Goal: Transaction & Acquisition: Purchase product/service

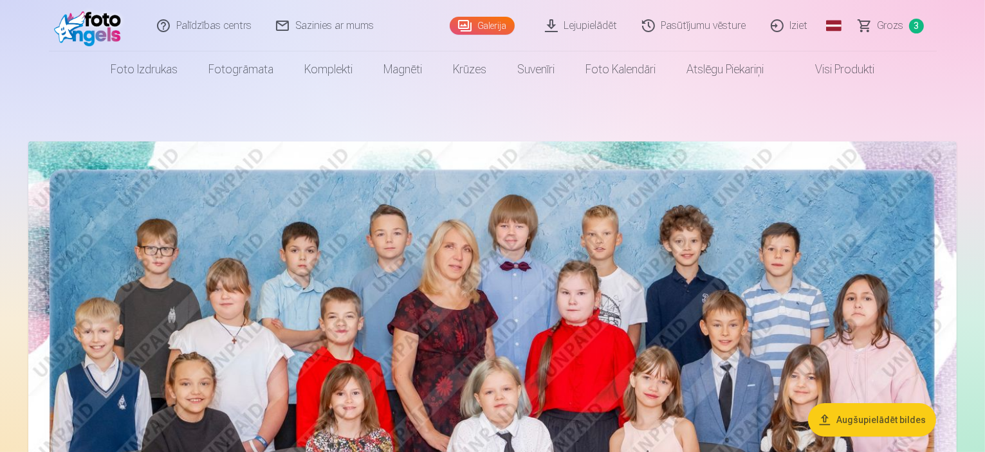
click at [883, 22] on span "Grozs" at bounding box center [891, 25] width 26 height 15
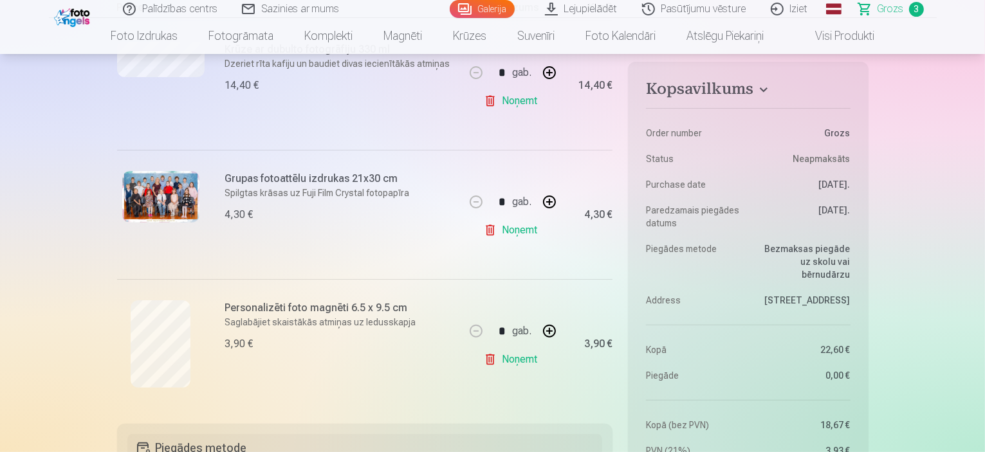
scroll to position [193, 0]
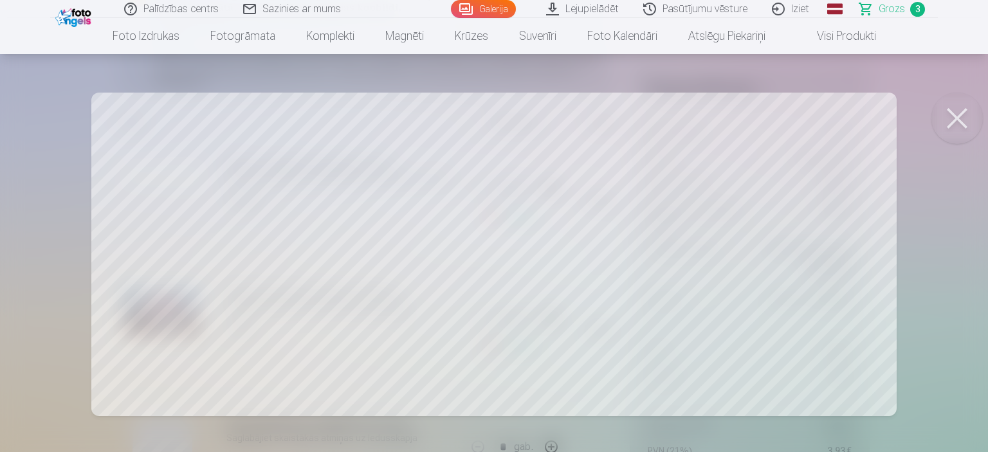
click at [961, 125] on button at bounding box center [957, 118] width 51 height 51
click at [947, 115] on button at bounding box center [957, 118] width 51 height 51
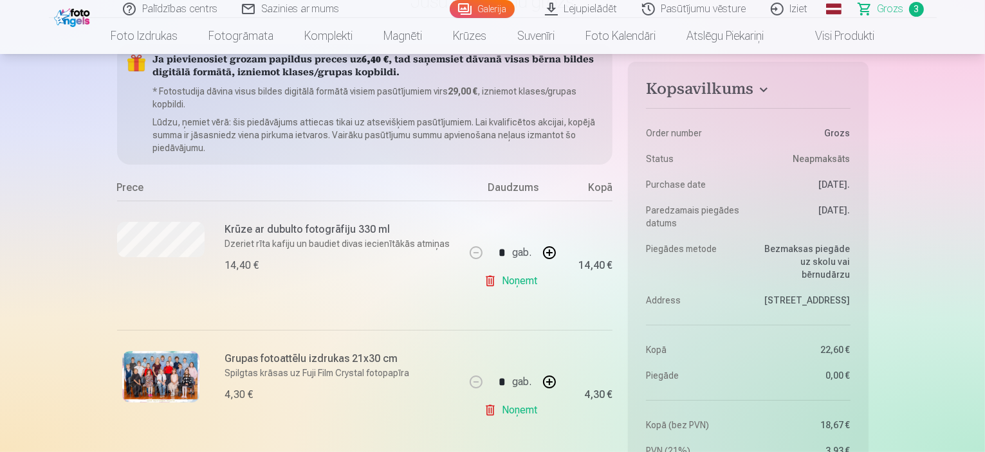
scroll to position [0, 0]
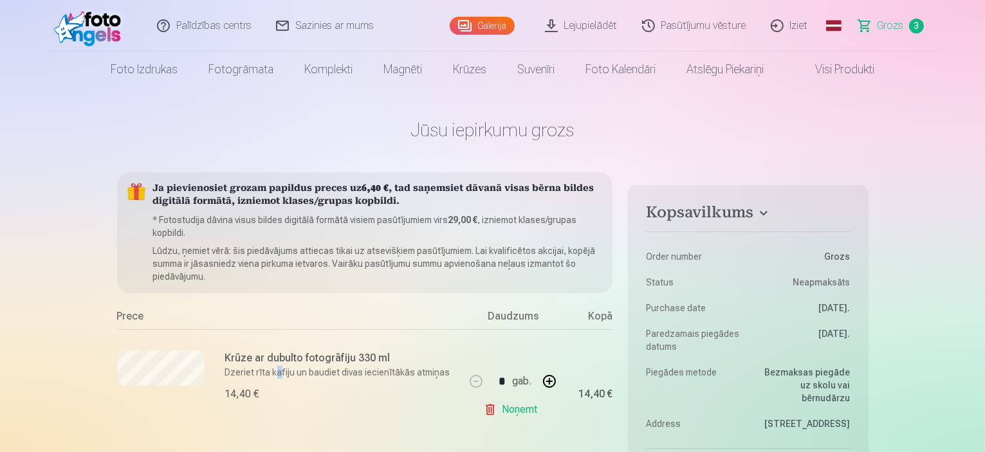
click at [277, 369] on p "Dzeriet rīta kafiju un baudiet divas iecienītākās atmiņas" at bounding box center [341, 372] width 232 height 13
click at [320, 370] on p "Dzeriet rīta kafiju un baudiet divas iecienītākās atmiņas" at bounding box center [341, 372] width 232 height 13
click at [320, 371] on p "Dzeriet rīta kafiju un baudiet divas iecienītākās atmiņas" at bounding box center [341, 372] width 232 height 13
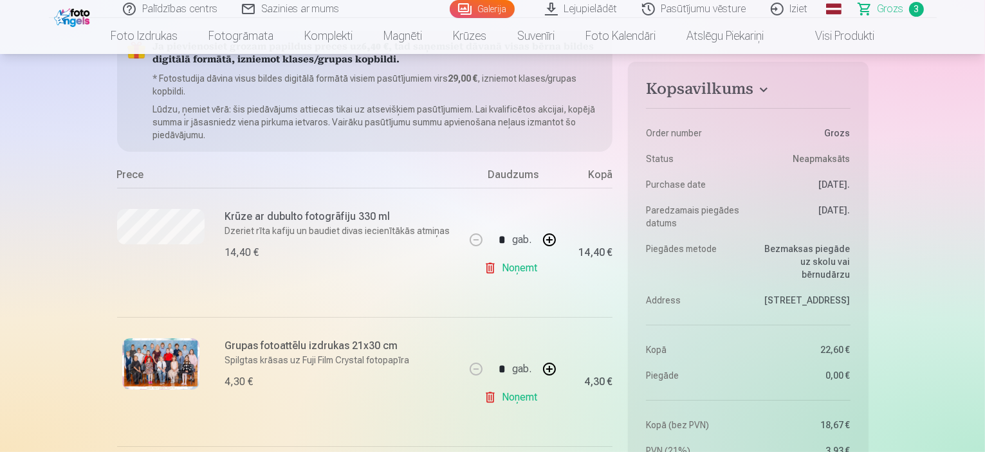
scroll to position [193, 0]
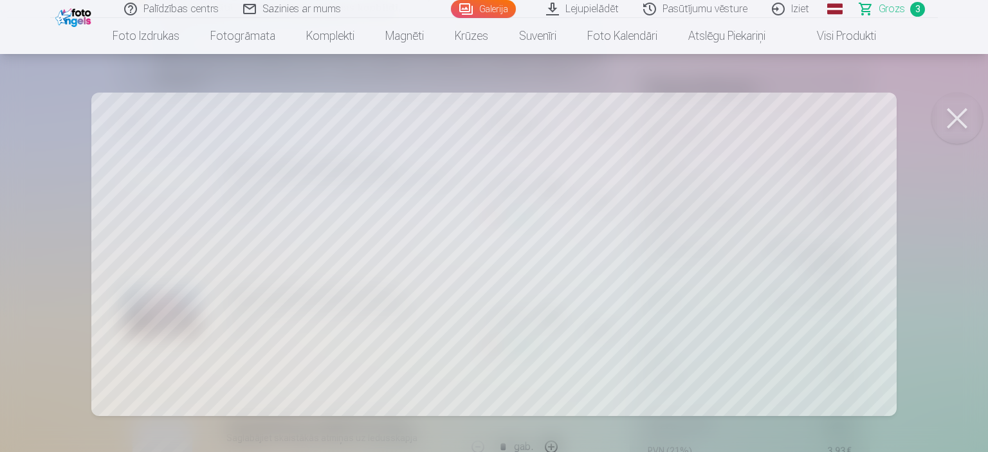
click at [237, 183] on div at bounding box center [494, 226] width 988 height 452
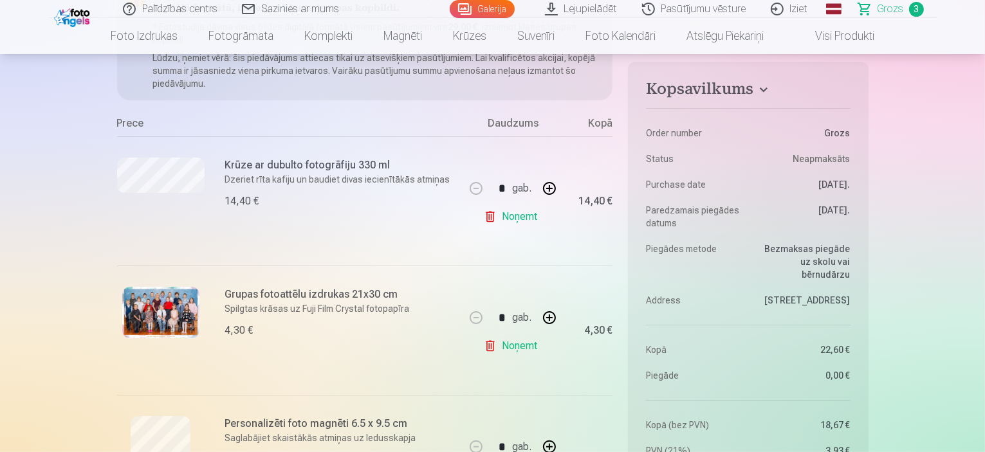
drag, startPoint x: 222, startPoint y: 182, endPoint x: 212, endPoint y: 182, distance: 10.3
click at [221, 182] on div "Krūze ar dubulto fotogrāfiju 330 ml Dzeriet rīta kafiju un baudiet divas iecien…" at bounding box center [291, 200] width 348 height 129
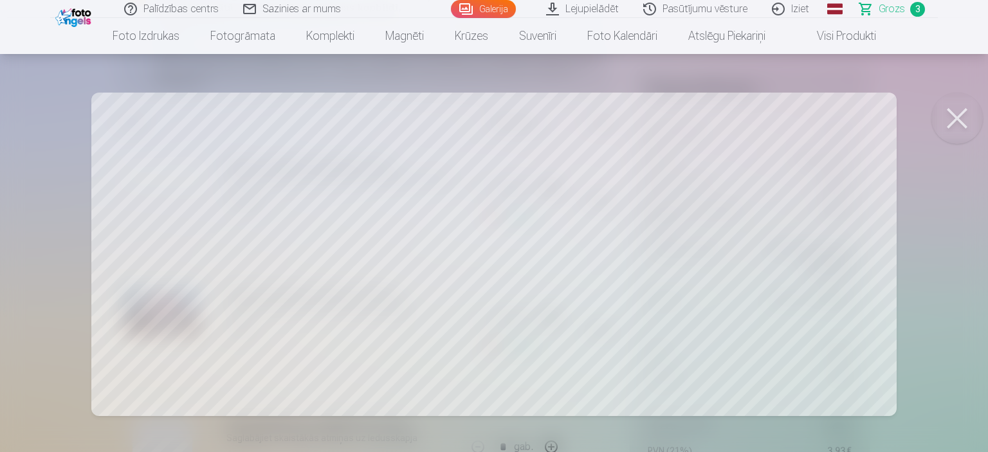
click at [957, 113] on button at bounding box center [957, 118] width 51 height 51
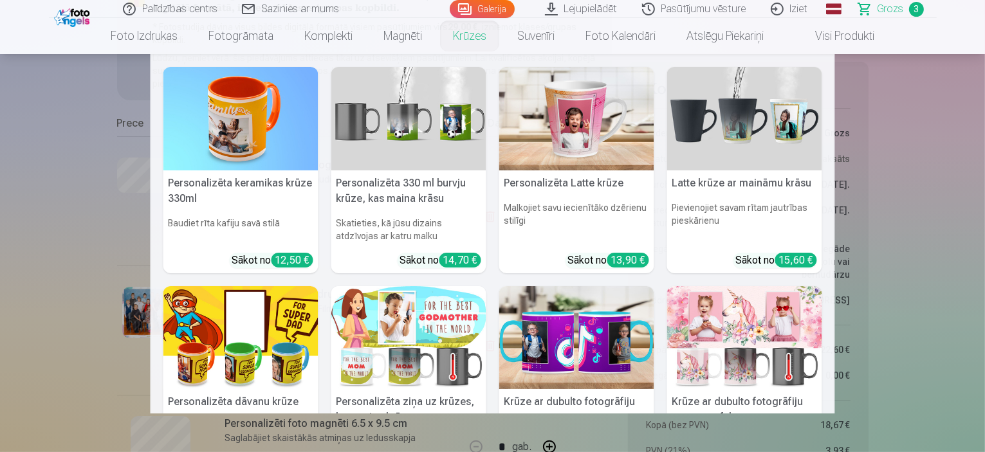
click at [465, 45] on link "Krūzes" at bounding box center [469, 36] width 64 height 36
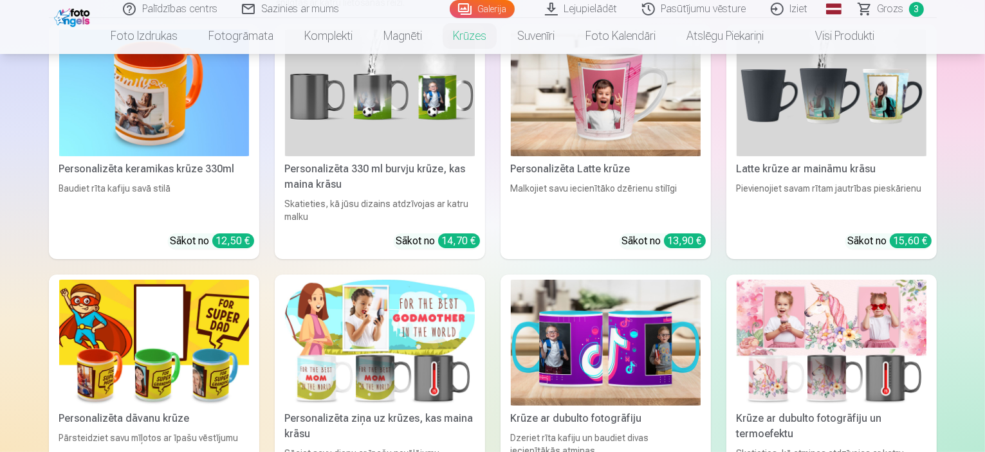
scroll to position [257, 0]
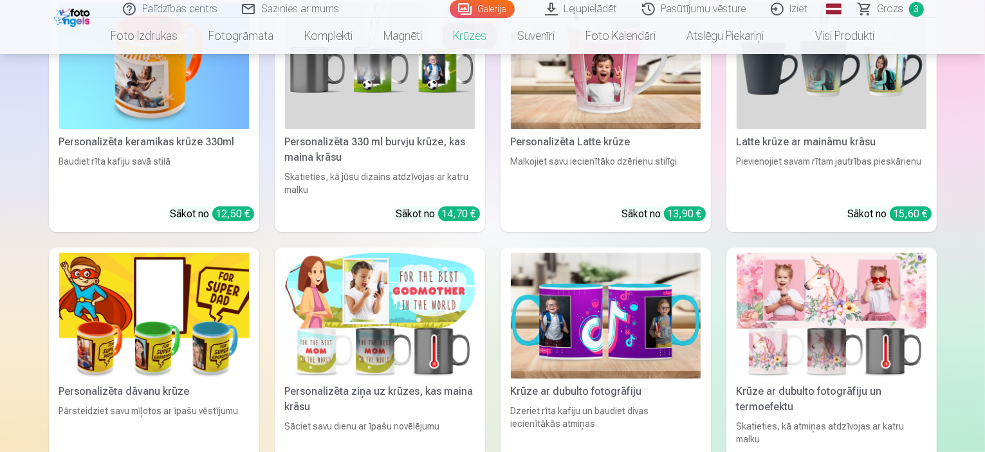
click at [614, 361] on img at bounding box center [606, 316] width 190 height 127
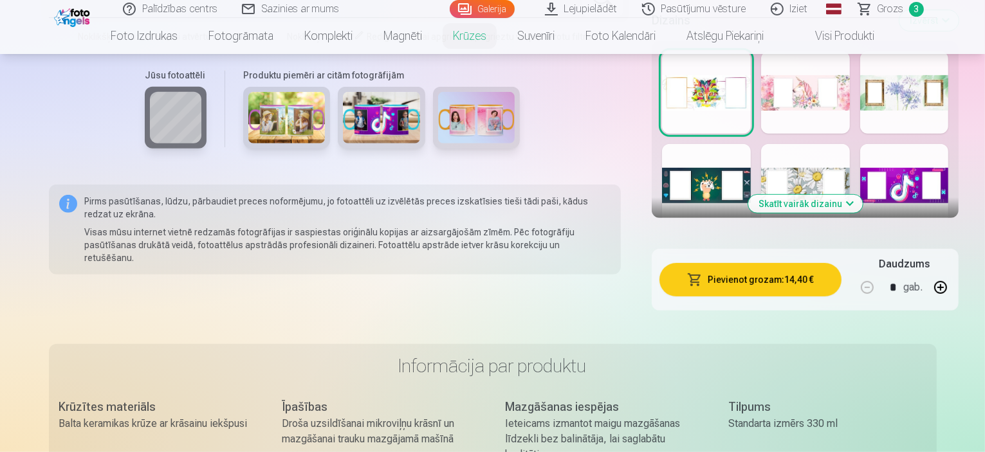
scroll to position [643, 0]
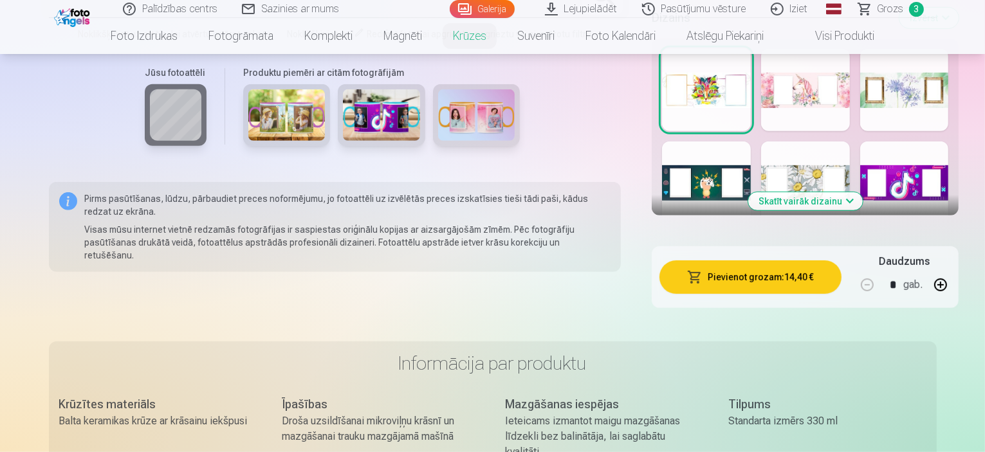
click at [782, 210] on button "Skatīt vairāk dizainu" at bounding box center [805, 201] width 115 height 18
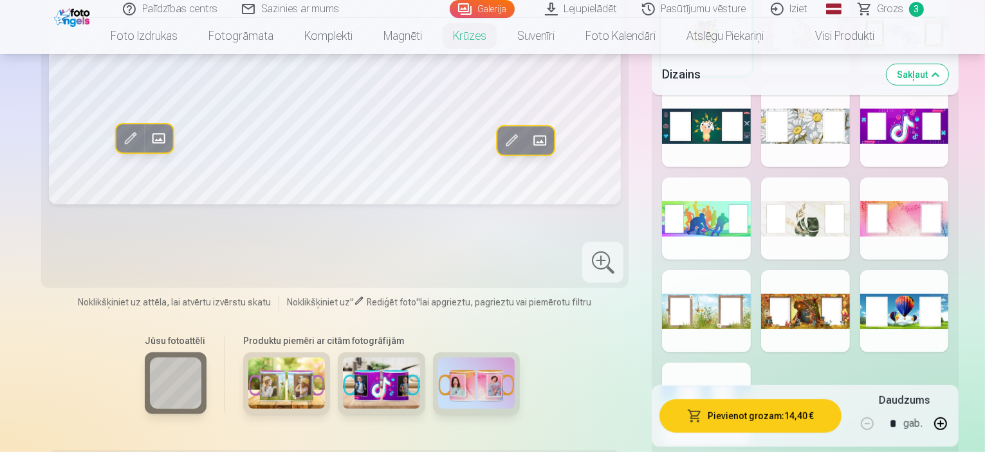
scroll to position [708, 0]
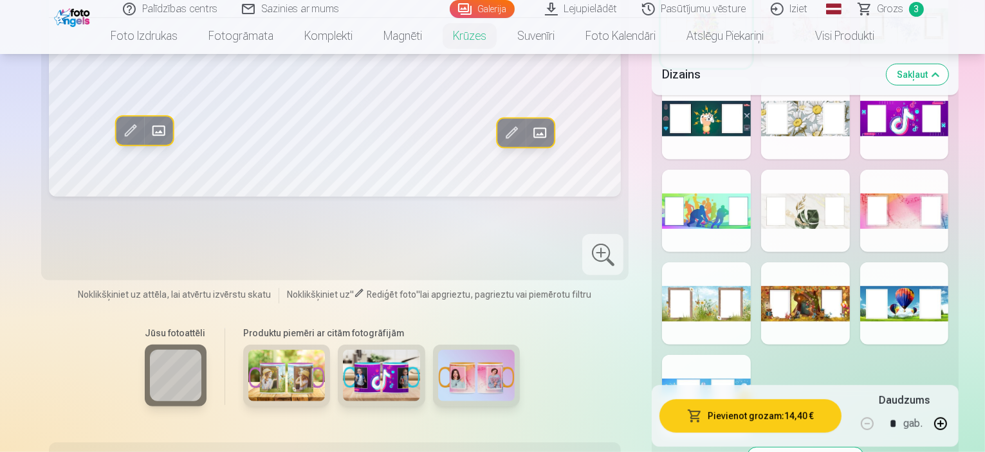
click at [914, 252] on div at bounding box center [904, 211] width 89 height 82
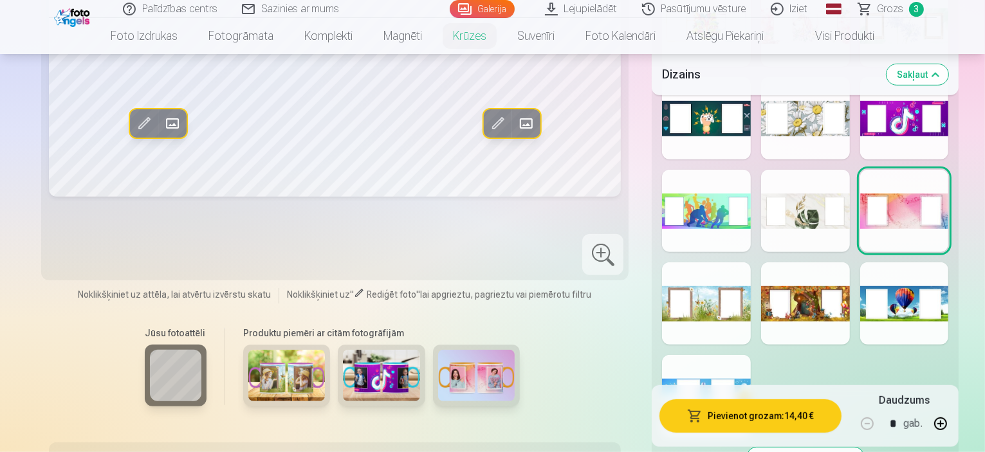
click at [888, 10] on span "Grozs" at bounding box center [891, 8] width 26 height 15
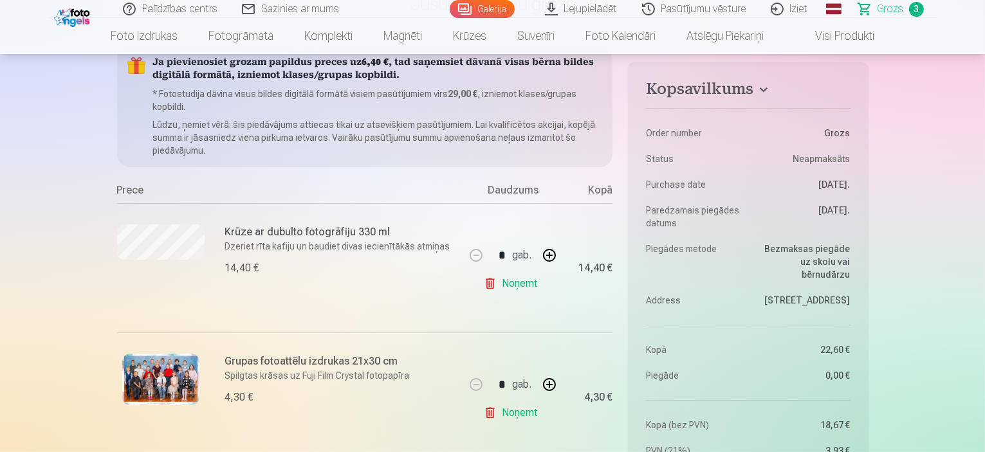
scroll to position [129, 0]
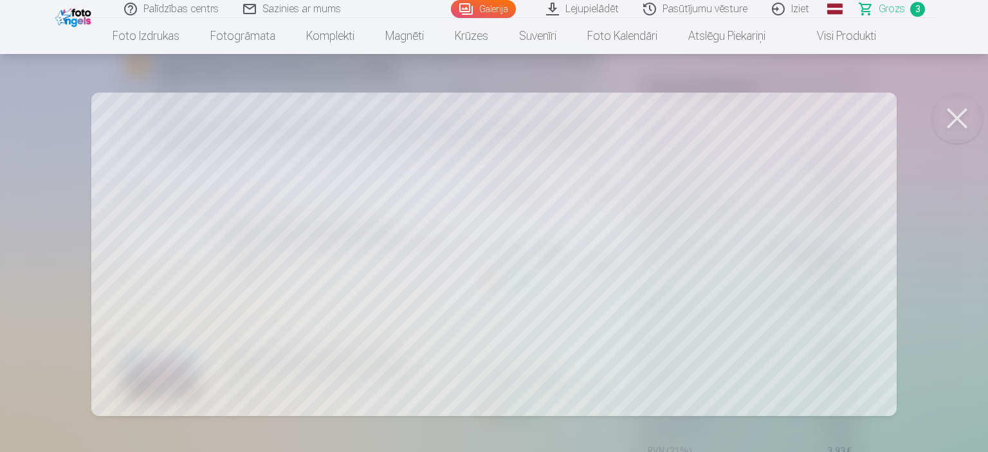
click at [952, 118] on button at bounding box center [957, 118] width 51 height 51
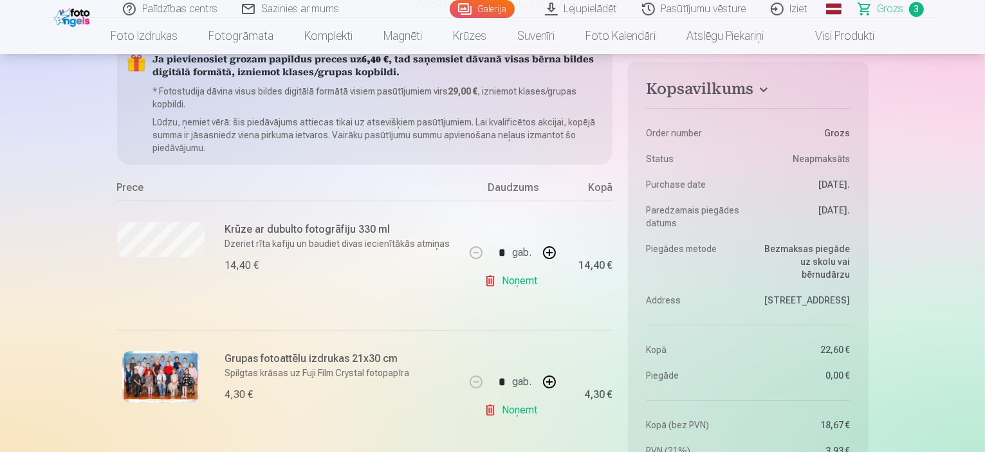
click at [896, 9] on span "Grozs" at bounding box center [891, 8] width 26 height 15
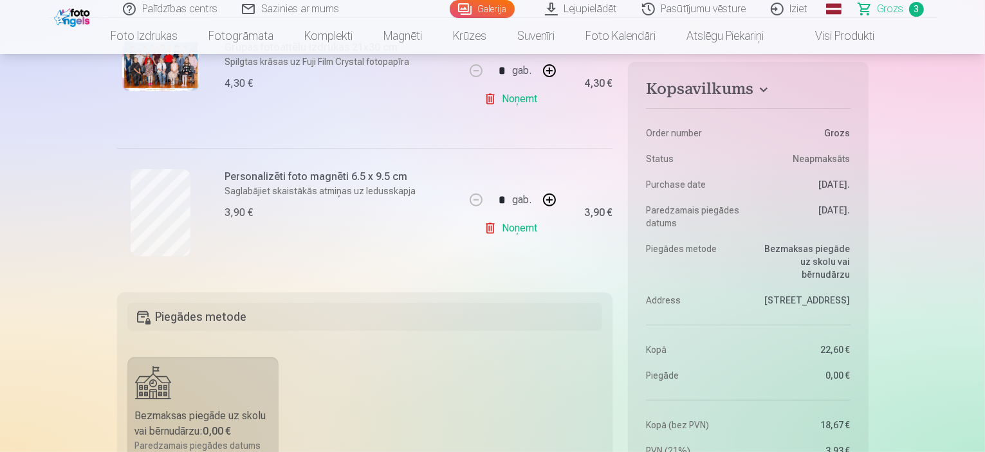
scroll to position [450, 0]
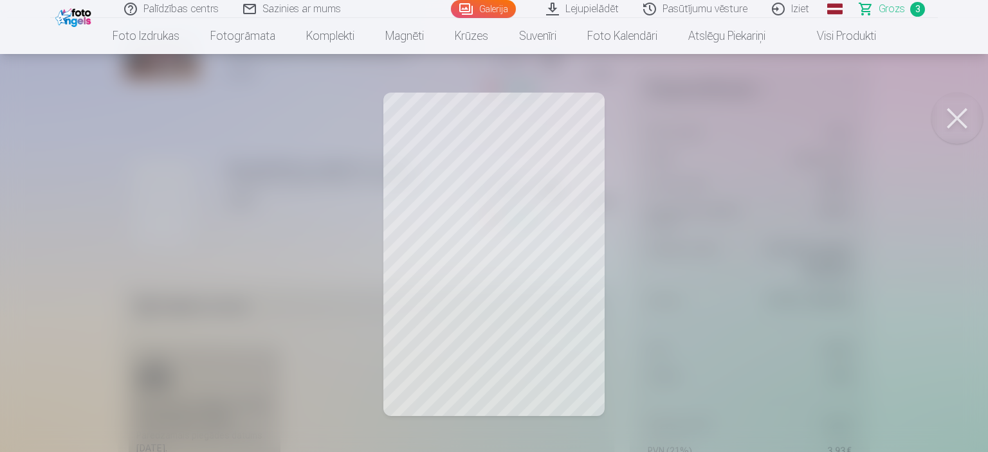
click at [958, 125] on button at bounding box center [957, 118] width 51 height 51
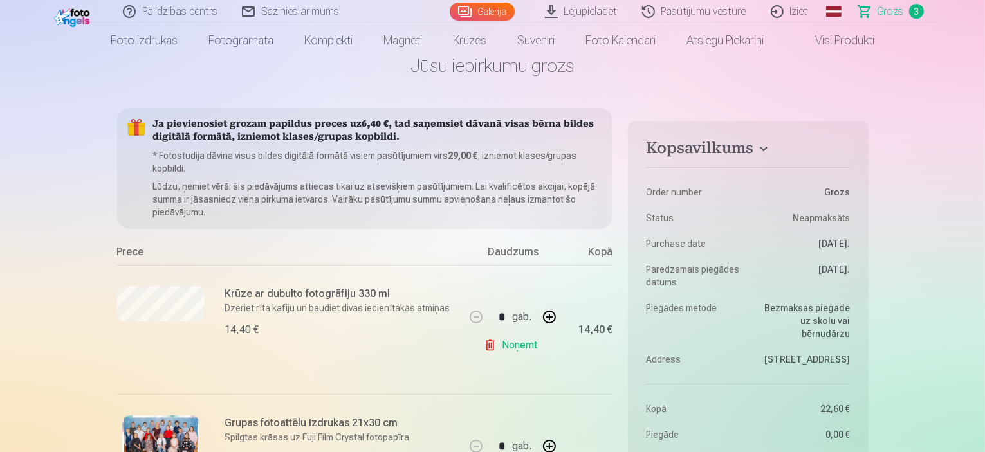
scroll to position [0, 0]
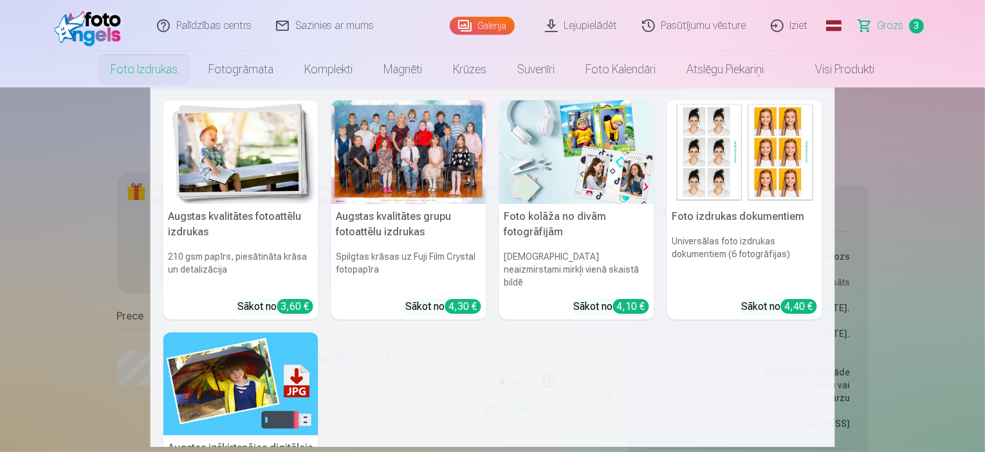
click at [229, 138] on img at bounding box center [240, 152] width 155 height 104
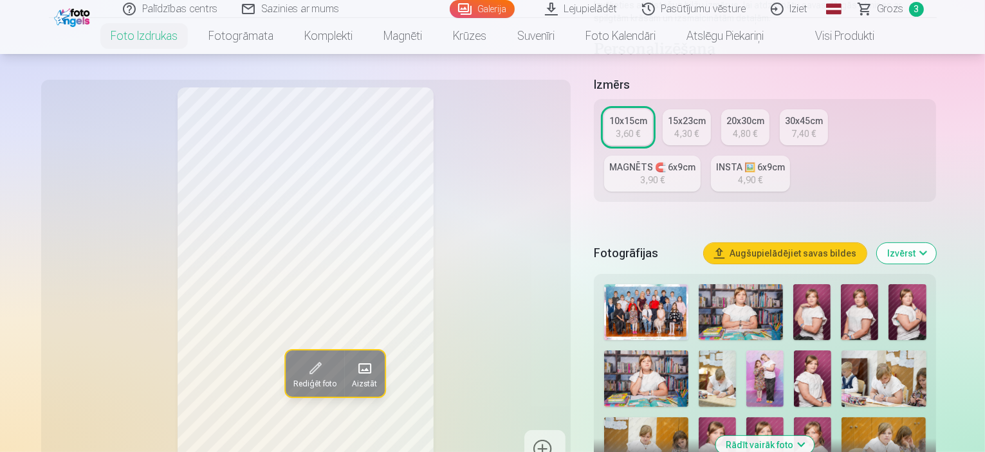
scroll to position [322, 0]
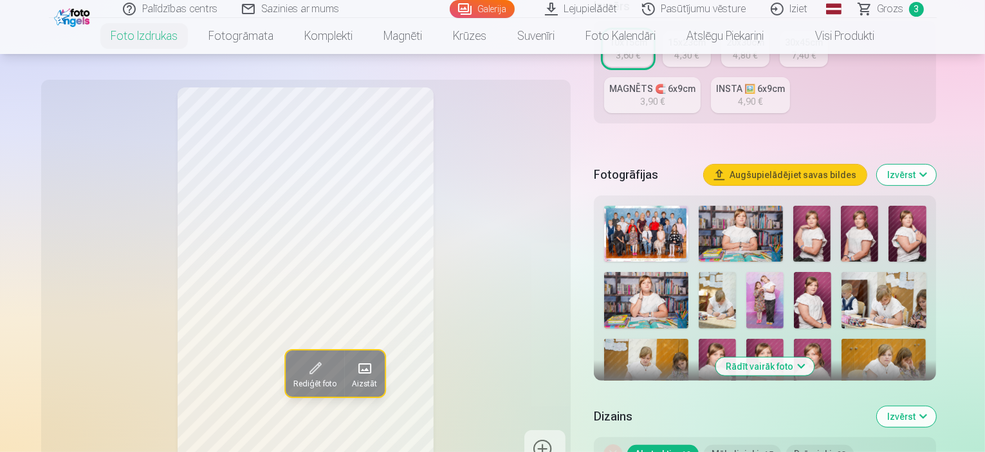
click at [831, 208] on img at bounding box center [811, 234] width 37 height 56
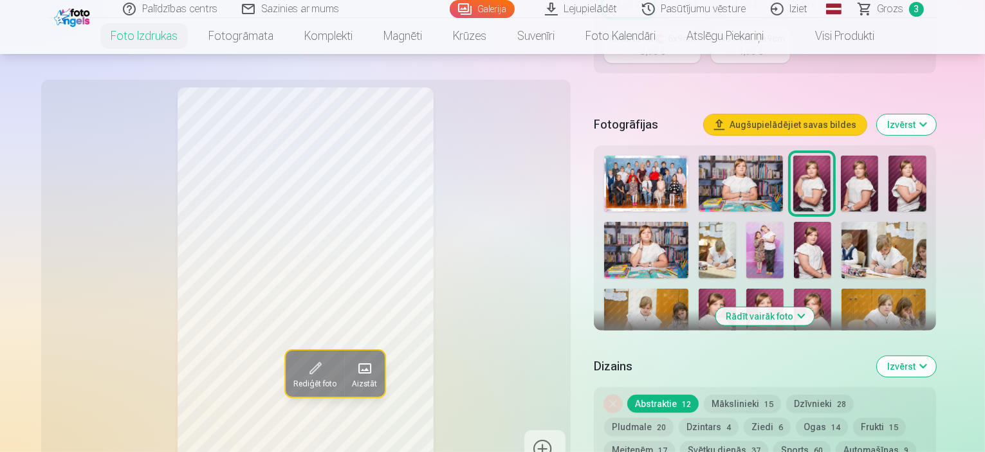
scroll to position [386, 0]
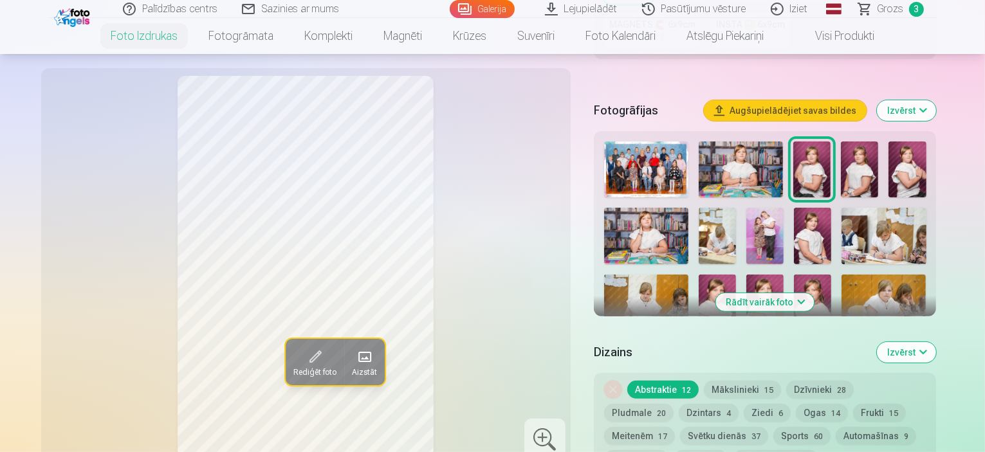
click at [789, 293] on button "Rādīt vairāk foto" at bounding box center [765, 302] width 98 height 18
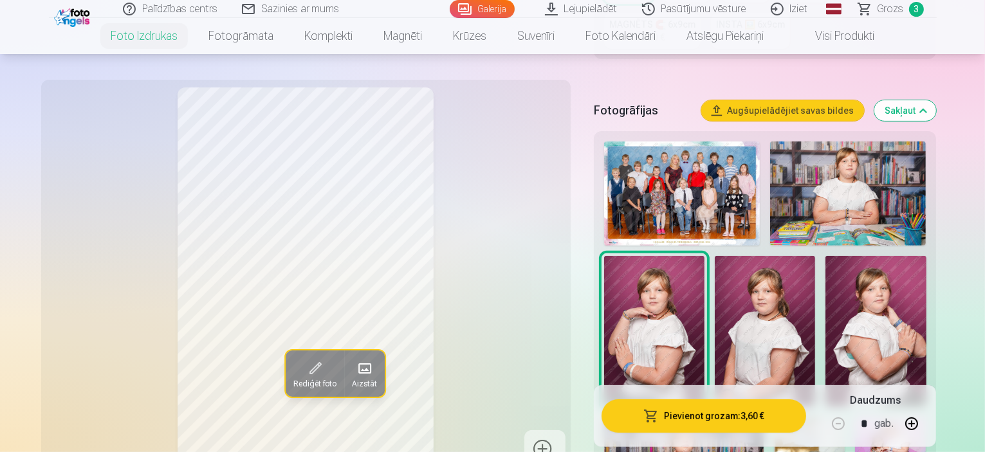
click at [715, 257] on img at bounding box center [765, 331] width 100 height 151
click at [825, 259] on img at bounding box center [875, 331] width 100 height 151
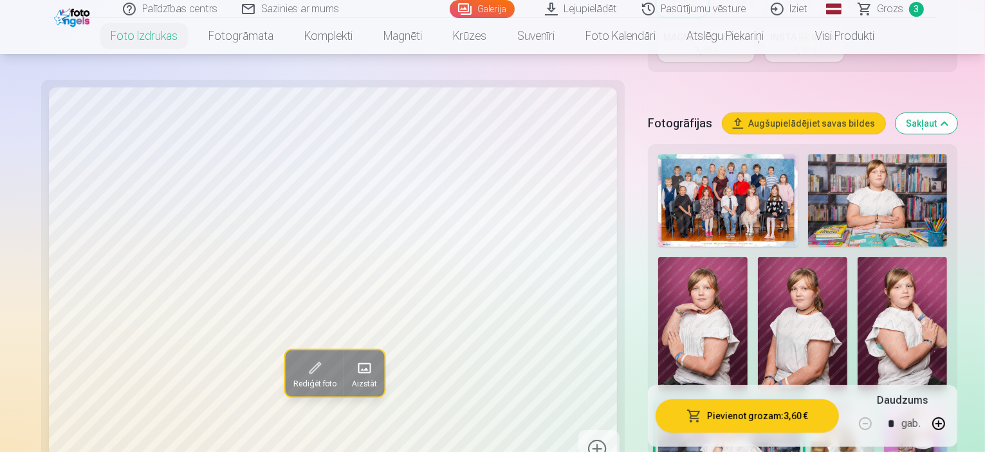
click at [874, 402] on img at bounding box center [842, 449] width 63 height 95
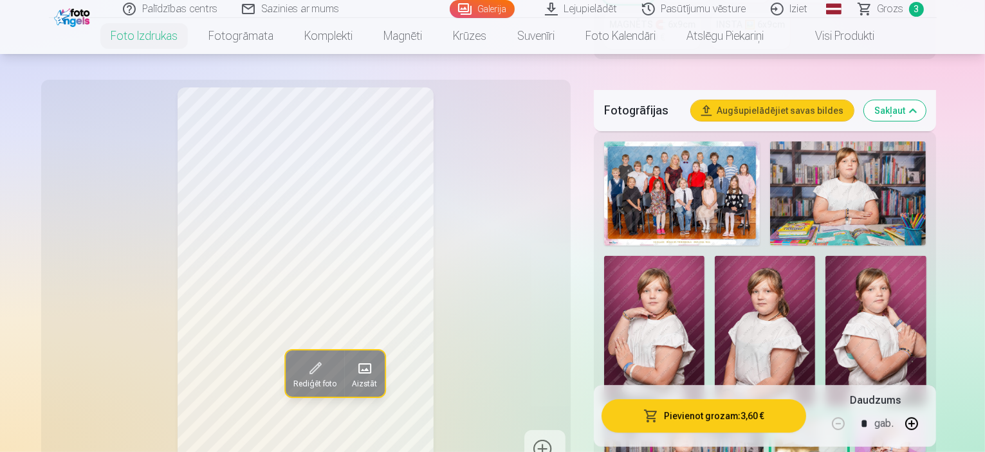
scroll to position [450, 0]
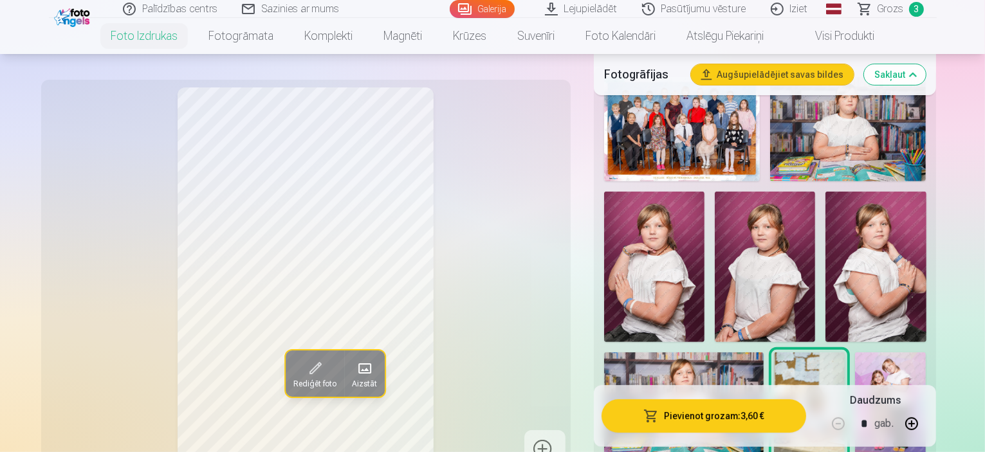
click at [855, 353] on img at bounding box center [890, 406] width 71 height 107
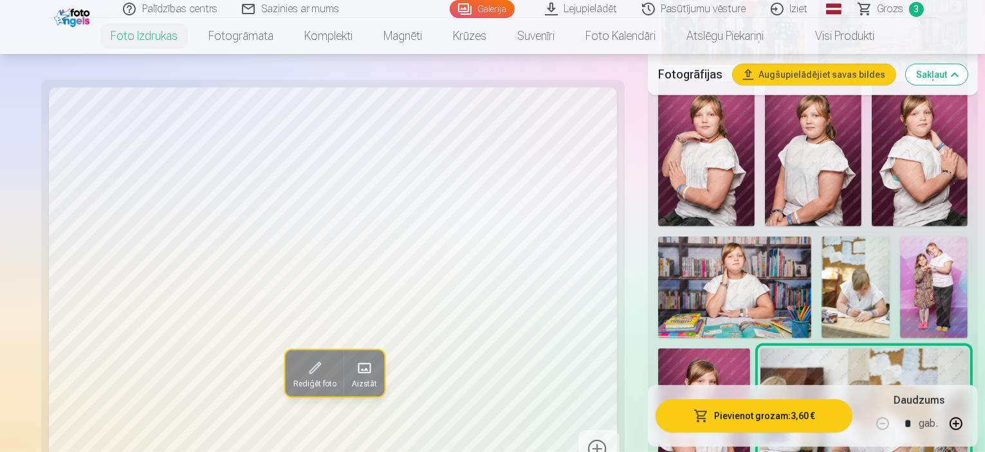
scroll to position [579, 0]
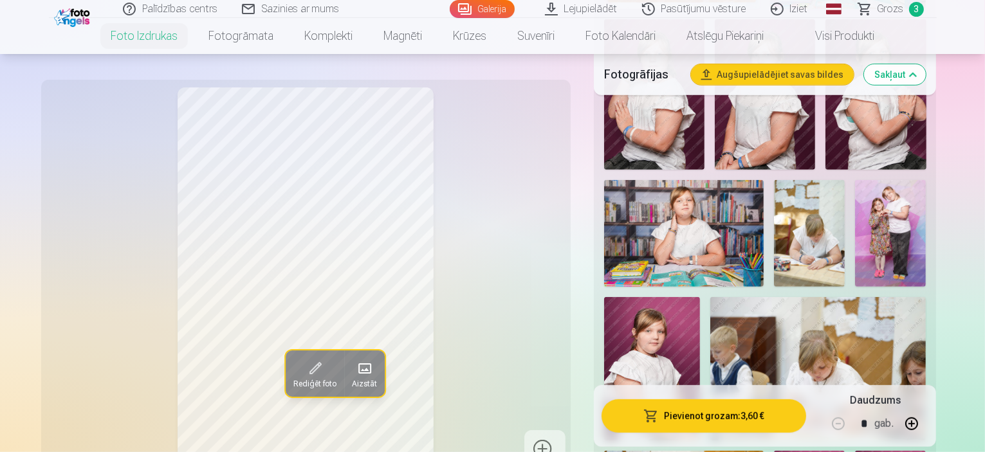
scroll to position [708, 0]
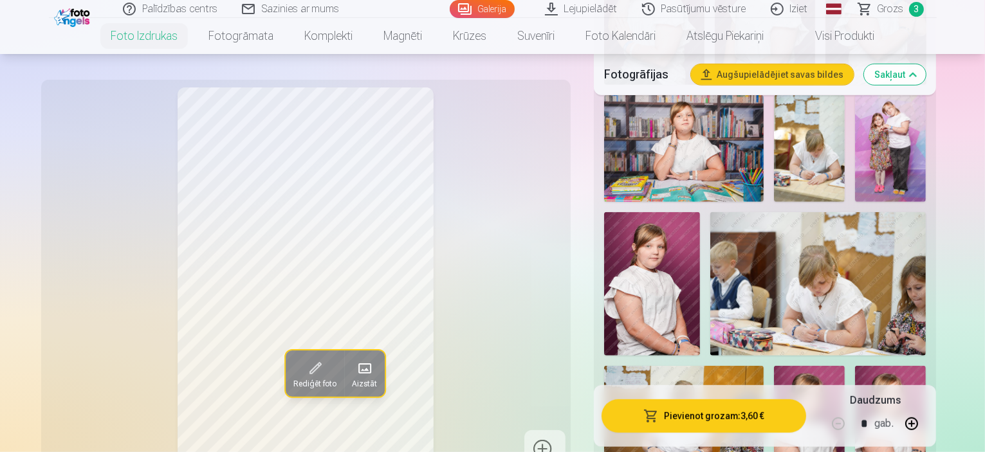
scroll to position [836, 0]
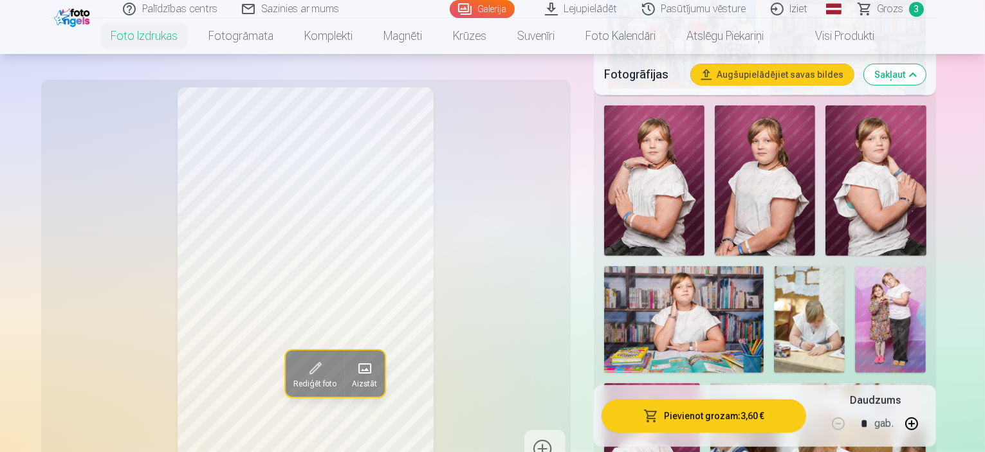
scroll to position [515, 0]
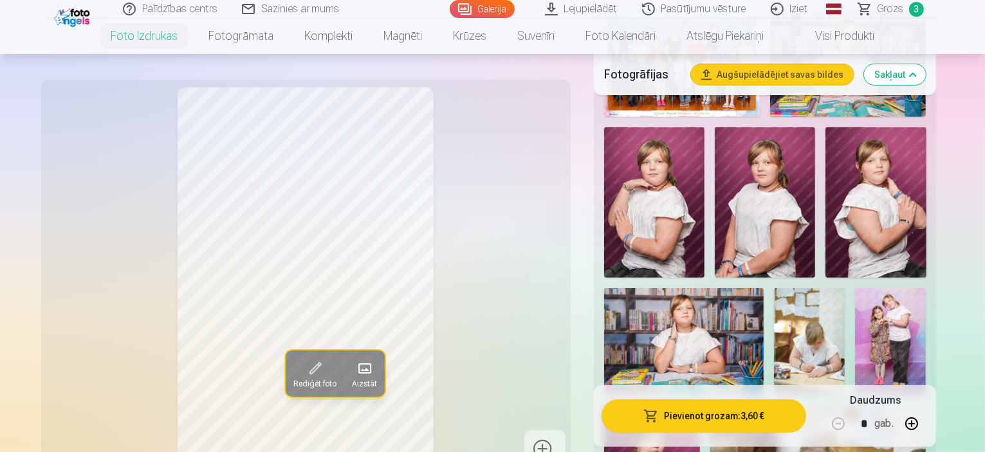
click at [715, 127] on img at bounding box center [765, 202] width 100 height 151
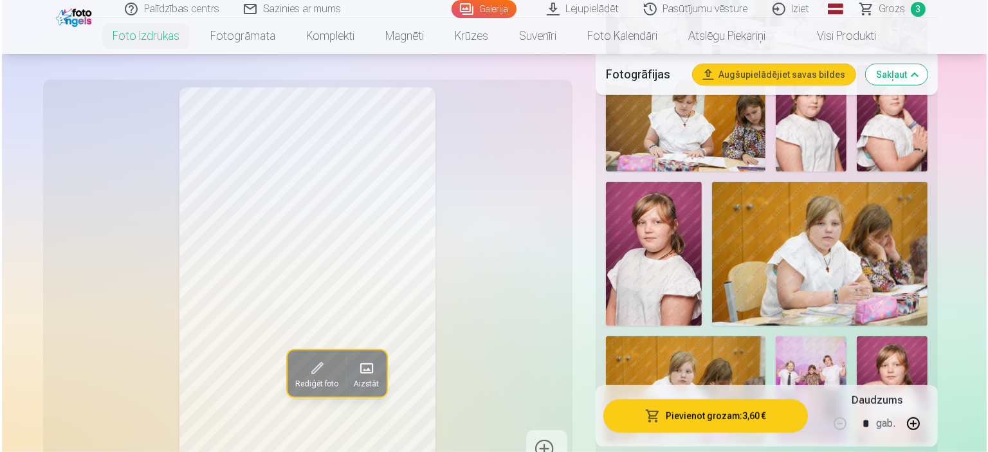
scroll to position [1029, 0]
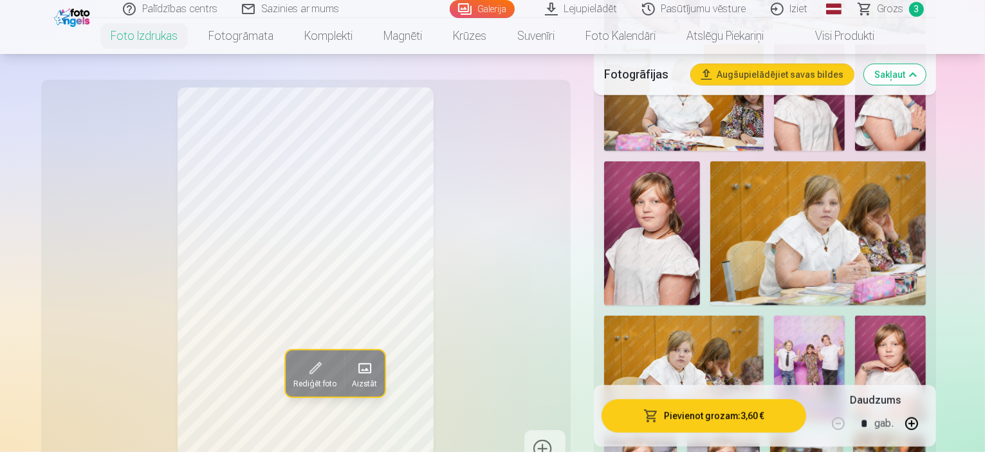
click at [728, 412] on button "Pievienot grozam : 3,60 €" at bounding box center [704, 416] width 205 height 33
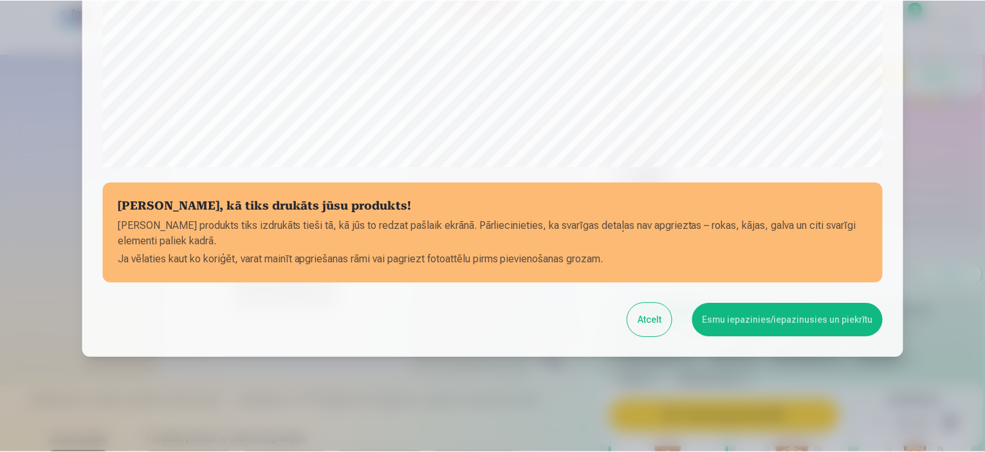
scroll to position [474, 0]
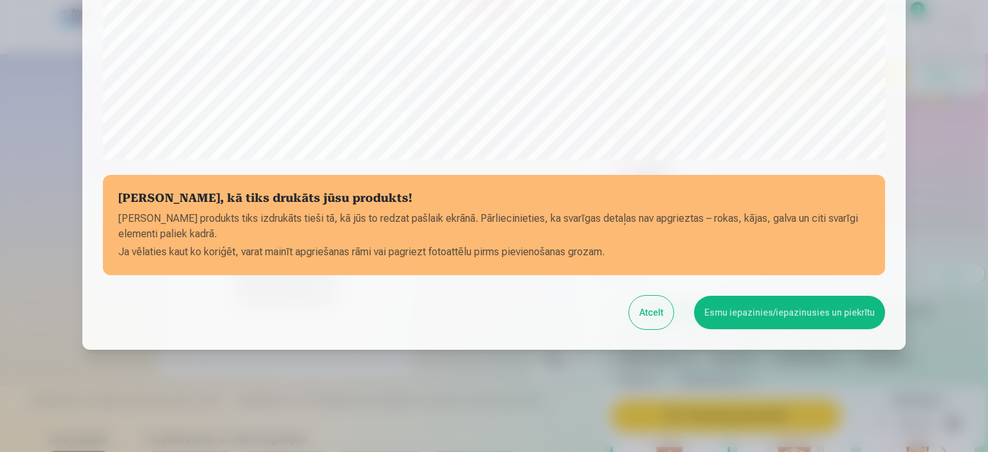
click at [811, 316] on button "Esmu iepazinies/iepazinusies un piekrītu" at bounding box center [789, 312] width 191 height 33
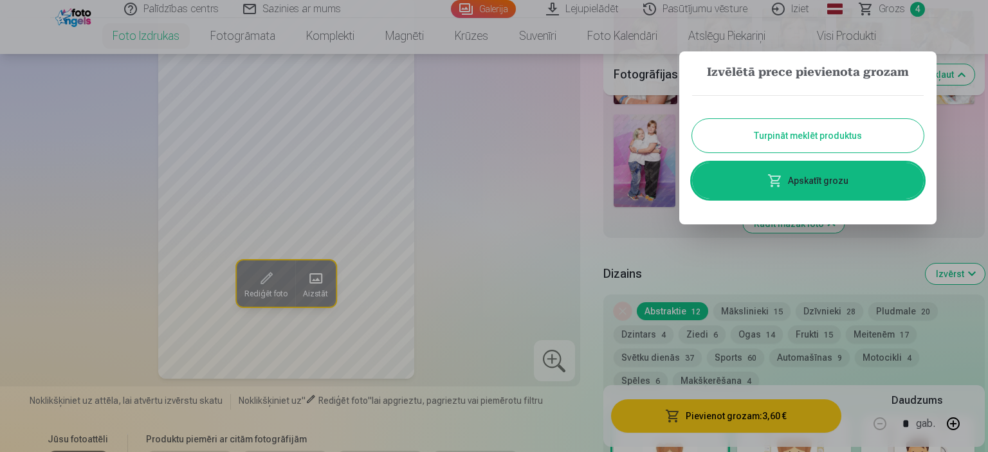
click at [796, 178] on link "Apskatīt grozu" at bounding box center [808, 181] width 232 height 36
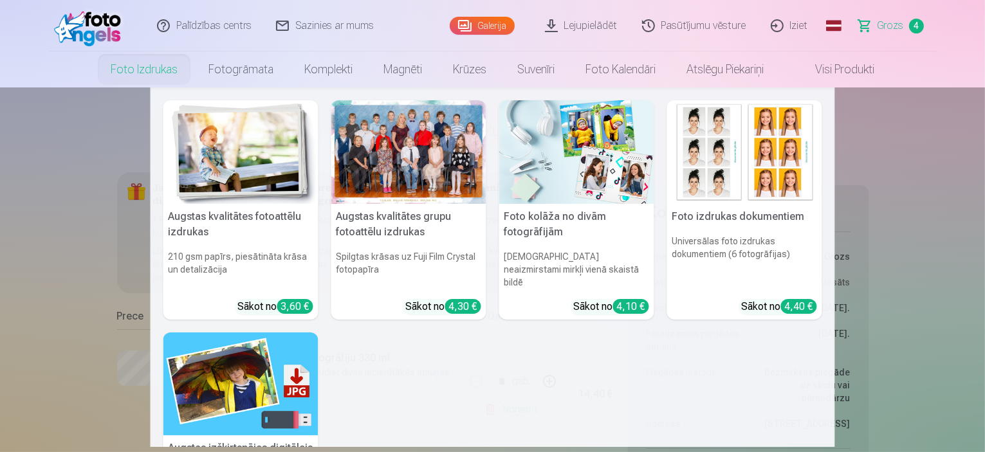
click at [264, 182] on img at bounding box center [240, 152] width 155 height 104
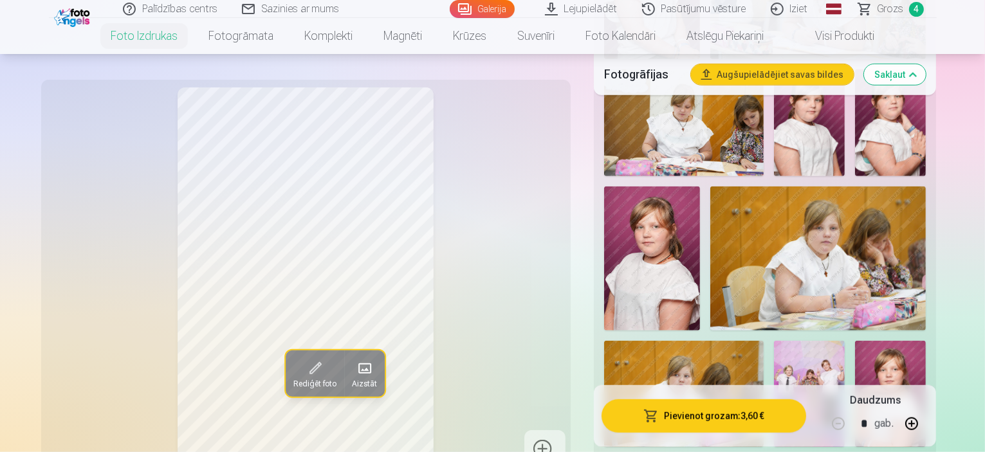
scroll to position [1029, 0]
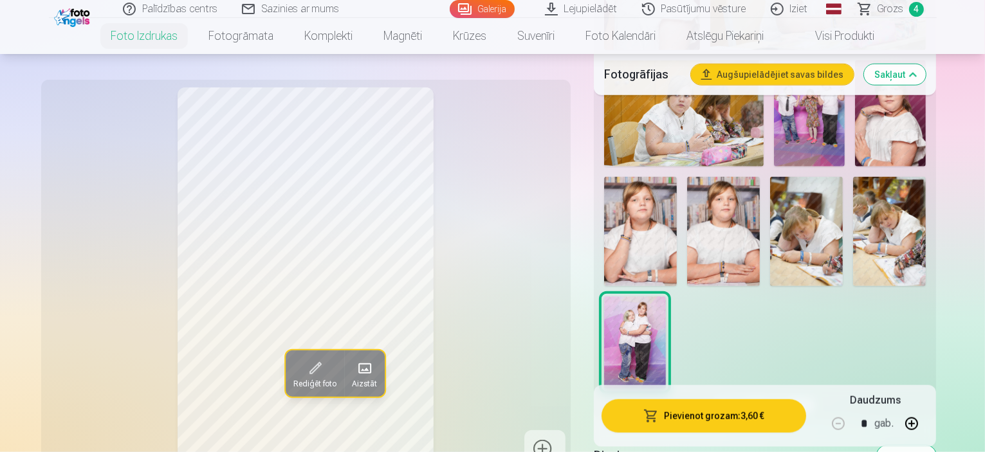
scroll to position [1287, 0]
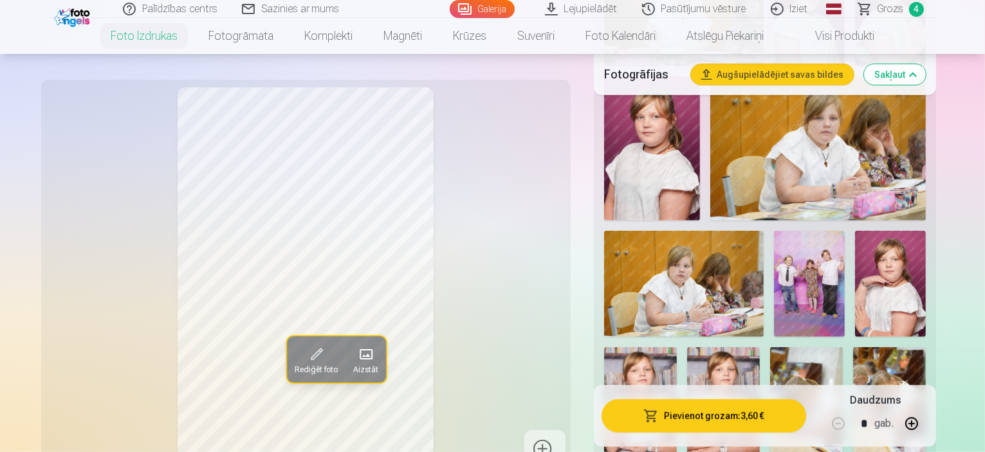
scroll to position [1158, 0]
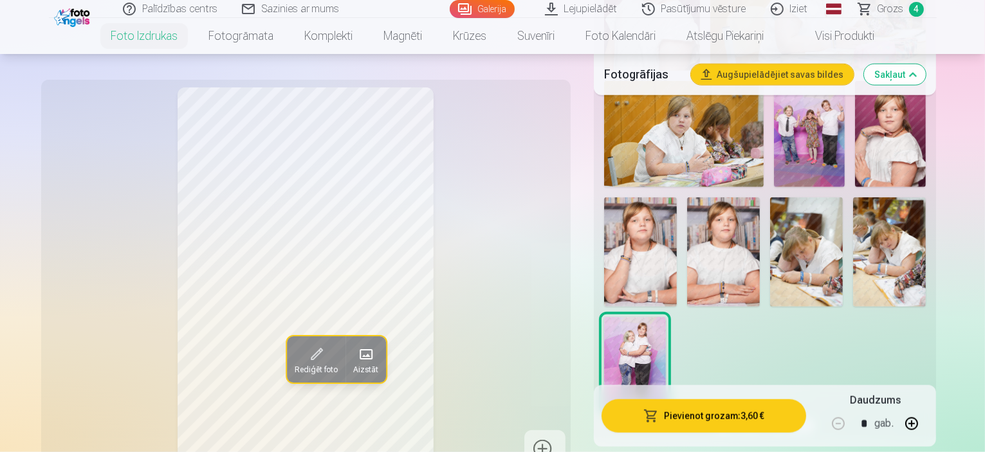
scroll to position [1287, 0]
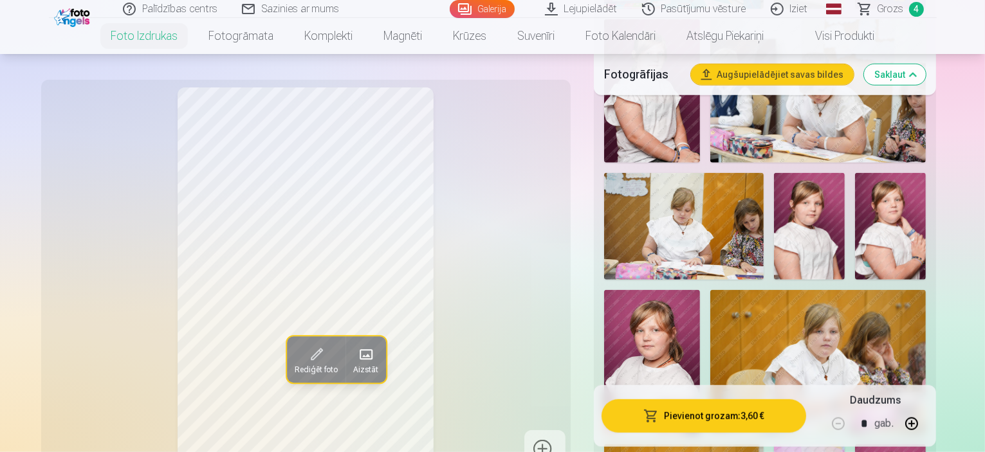
scroll to position [1222, 0]
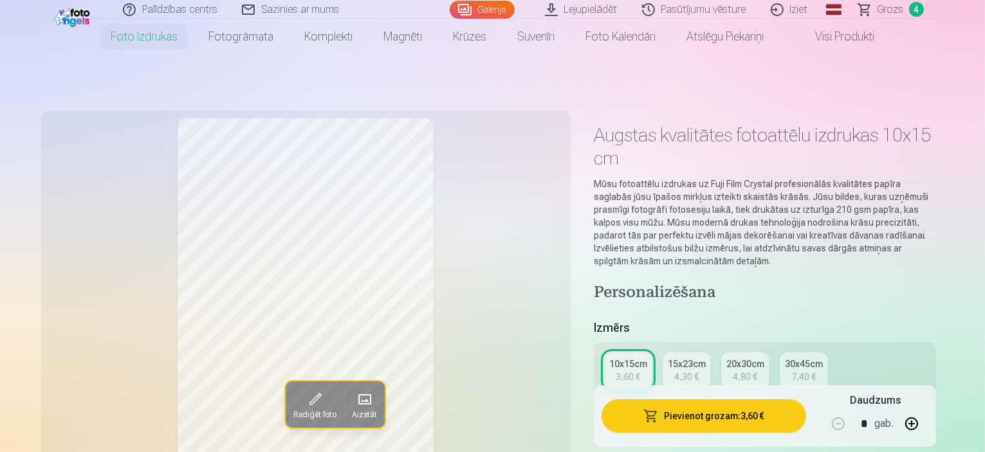
scroll to position [64, 0]
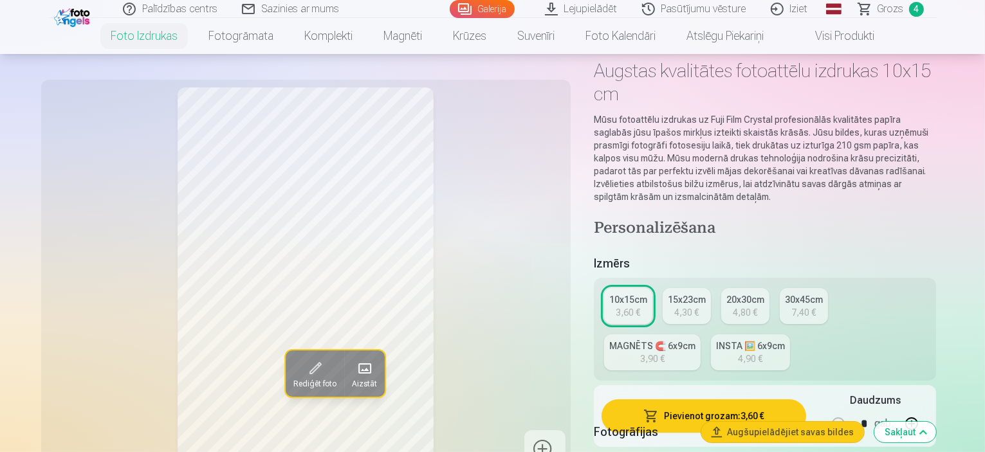
click at [712, 412] on div "Fotogrāfijas Augšupielādējiet savas bildes Sakļaut" at bounding box center [765, 432] width 343 height 41
click at [736, 415] on div "Fotogrāfijas Augšupielādējiet savas bildes Sakļaut" at bounding box center [765, 432] width 343 height 41
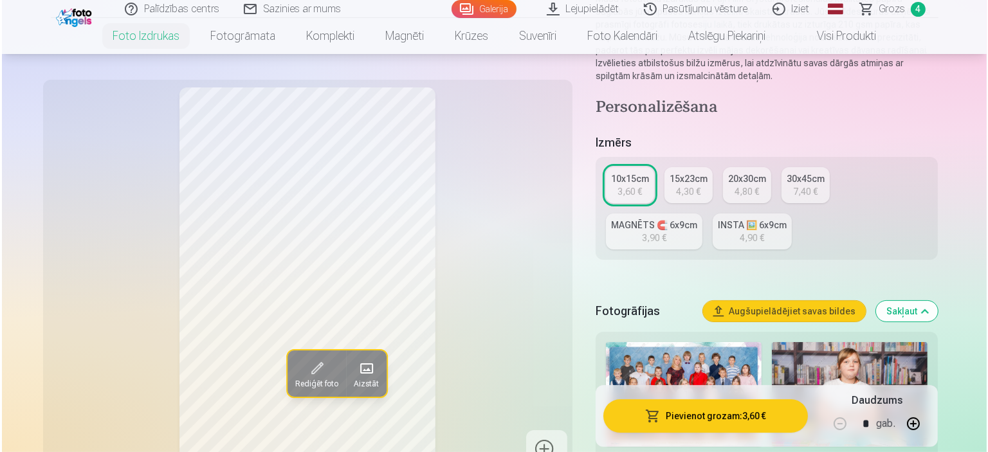
scroll to position [193, 0]
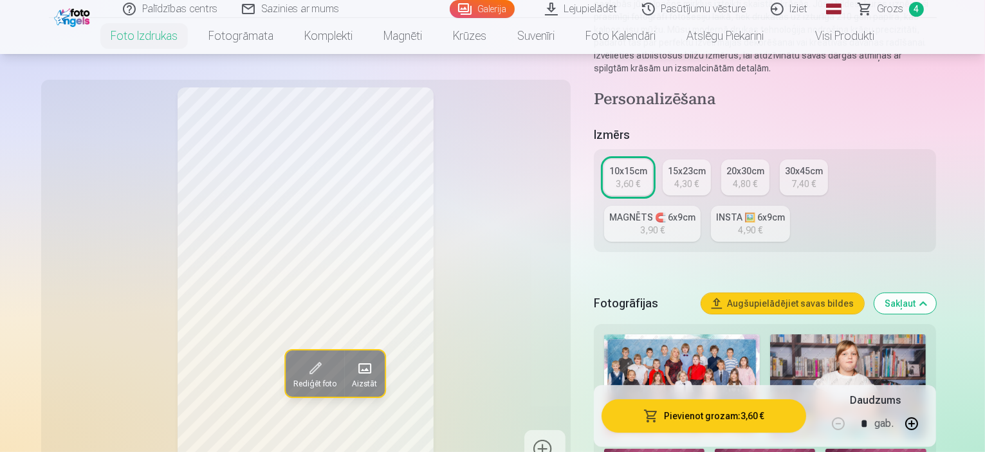
click at [700, 416] on button "Pievienot grozam : 3,60 €" at bounding box center [704, 416] width 205 height 33
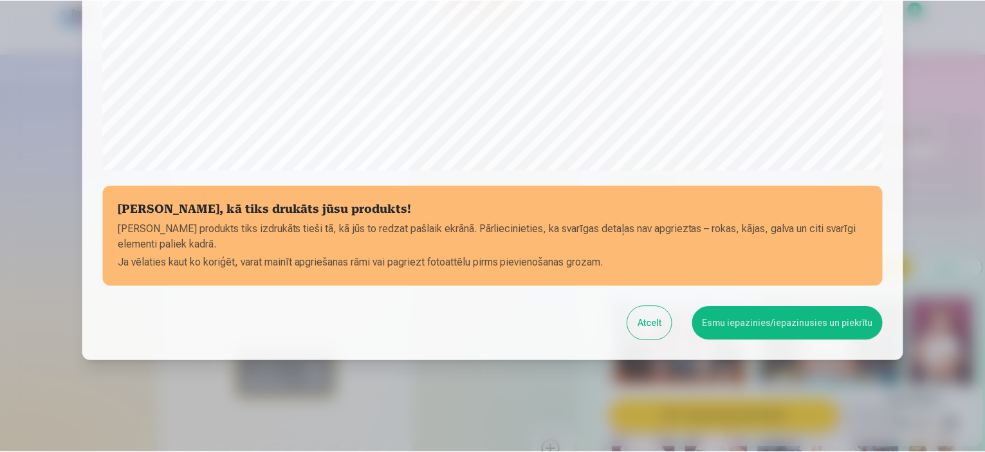
scroll to position [474, 0]
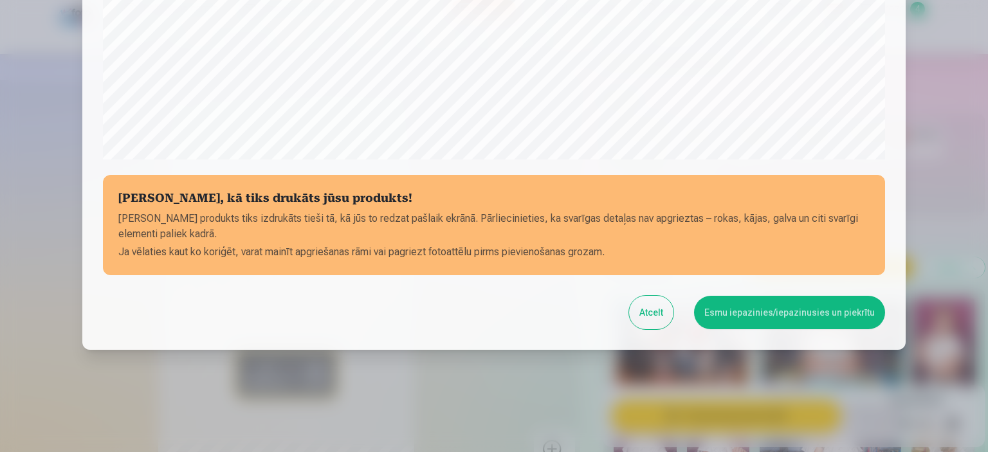
click at [818, 320] on button "Esmu iepazinies/iepazinusies un piekrītu" at bounding box center [789, 312] width 191 height 33
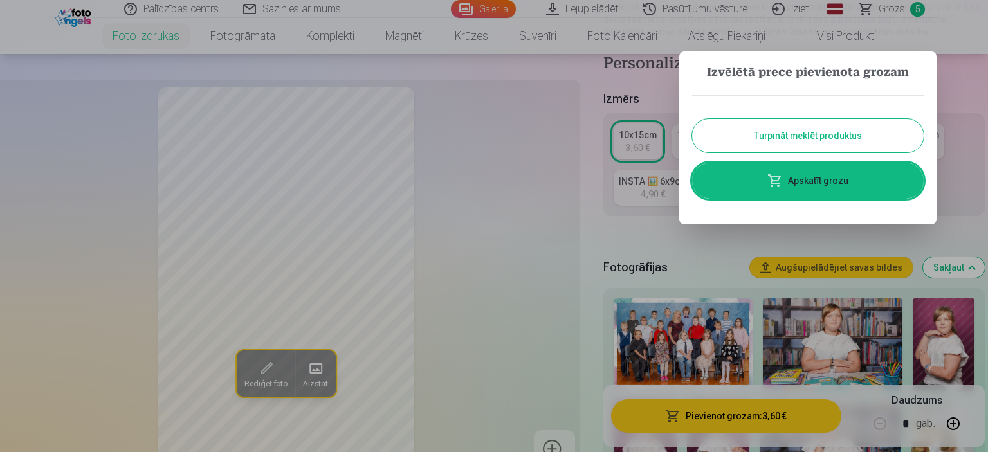
click at [816, 179] on link "Apskatīt grozu" at bounding box center [808, 181] width 232 height 36
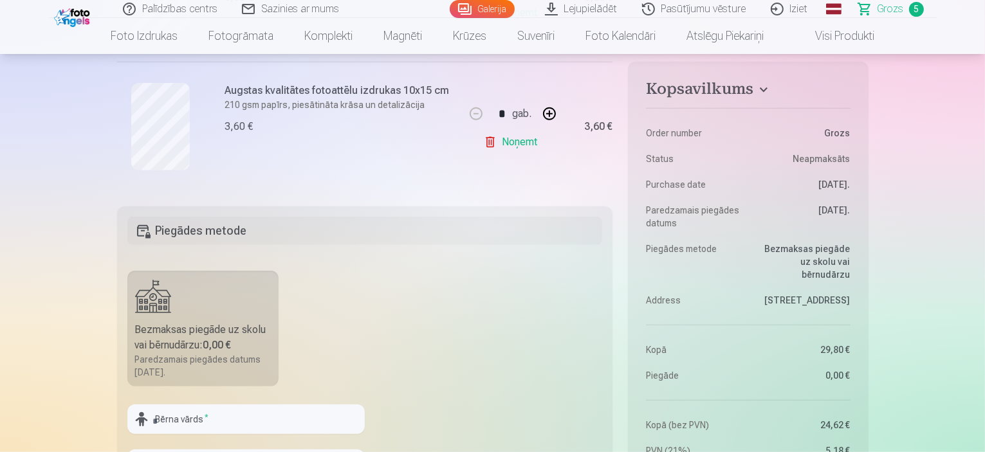
scroll to position [836, 0]
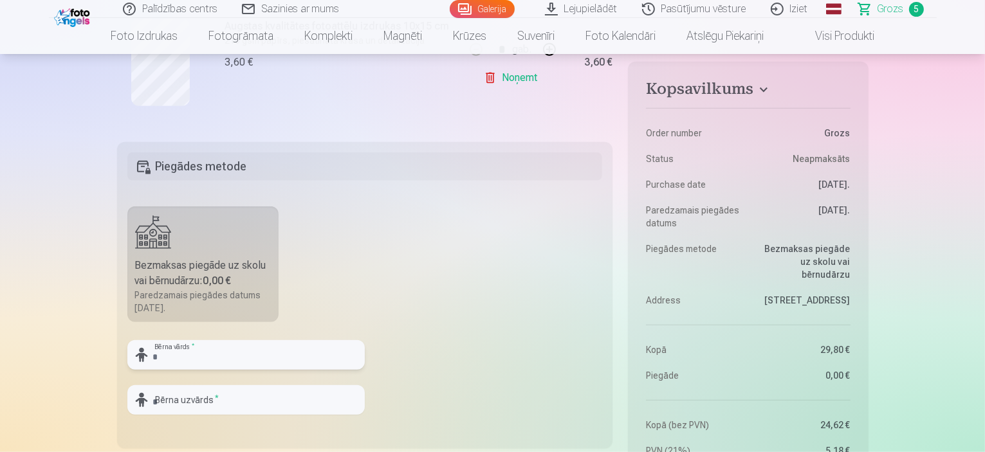
click at [185, 354] on input "text" at bounding box center [245, 355] width 237 height 30
type input "******"
click at [177, 395] on input "text" at bounding box center [245, 400] width 237 height 30
type input "********"
drag, startPoint x: 57, startPoint y: 385, endPoint x: 0, endPoint y: 387, distance: 56.6
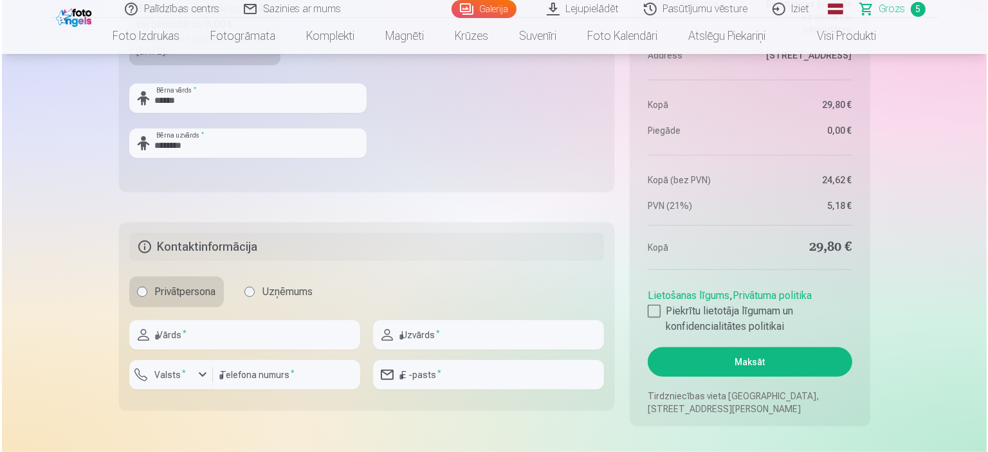
scroll to position [1094, 0]
click at [165, 333] on input "text" at bounding box center [242, 335] width 231 height 30
type input "****"
type input "**********"
type input "********"
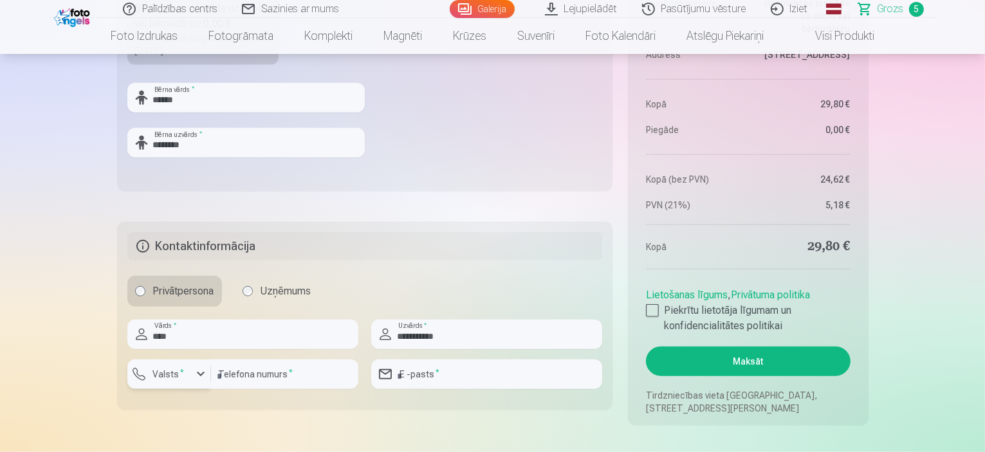
click at [167, 379] on label "Valsts *" at bounding box center [169, 374] width 42 height 13
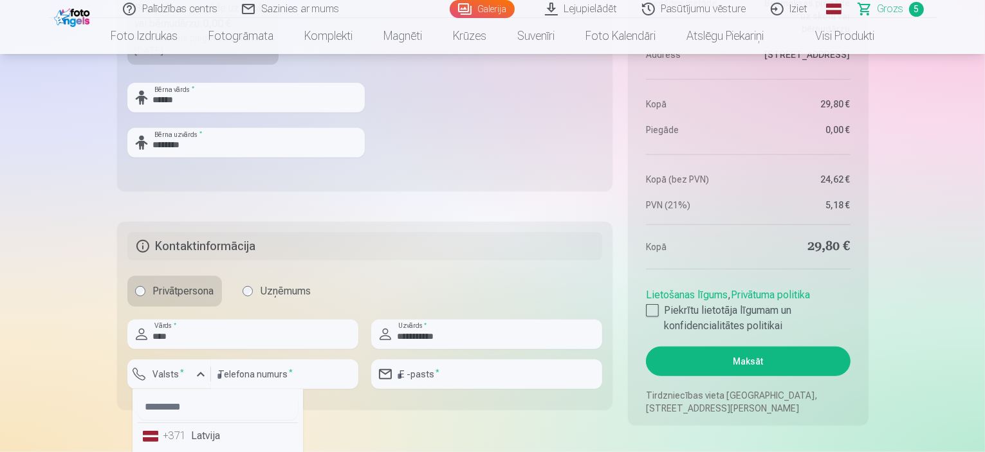
click at [203, 434] on li "+371 Latvija" at bounding box center [218, 436] width 160 height 26
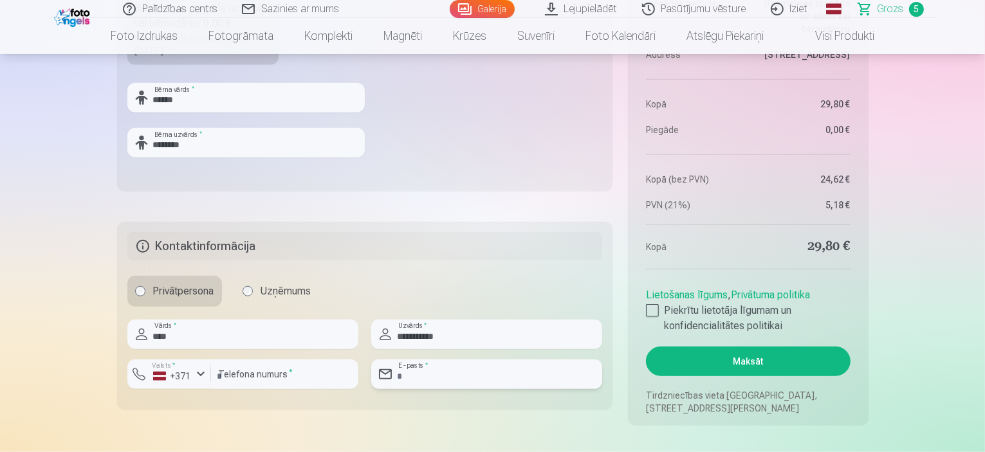
click at [463, 383] on input "email" at bounding box center [486, 375] width 231 height 30
type input "**********"
click at [650, 312] on div at bounding box center [652, 310] width 13 height 13
click at [746, 358] on button "Maksāt" at bounding box center [748, 362] width 204 height 30
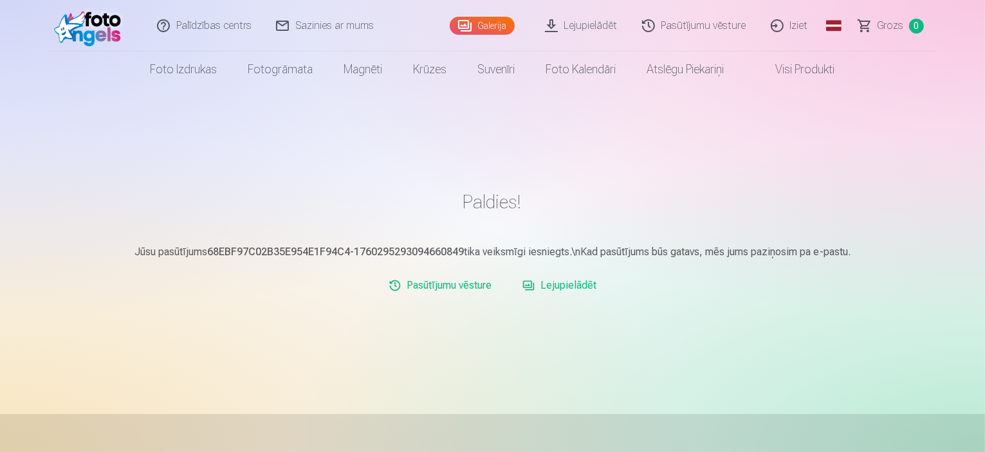
click at [589, 32] on link "Lejupielādēt" at bounding box center [581, 25] width 97 height 51
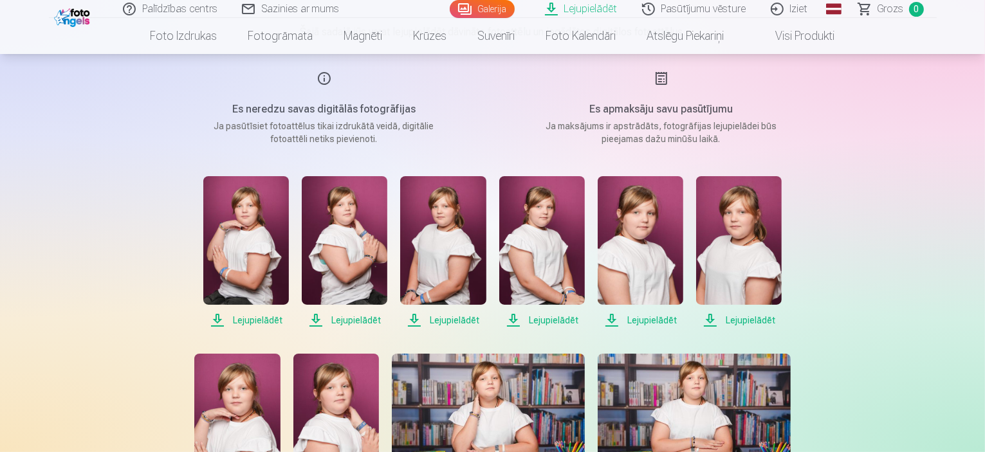
scroll to position [129, 0]
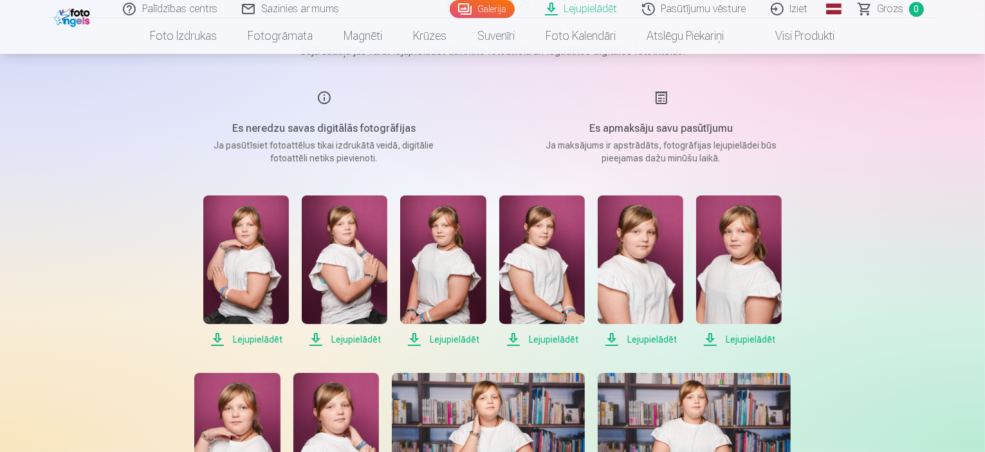
click at [234, 342] on span "Lejupielādēt" at bounding box center [246, 339] width 86 height 15
click at [345, 339] on span "Lejupielādēt" at bounding box center [345, 339] width 86 height 15
click at [456, 338] on span "Lejupielādēt" at bounding box center [443, 339] width 86 height 15
click at [541, 339] on span "Lejupielādēt" at bounding box center [542, 339] width 86 height 15
click at [645, 336] on span "Lejupielādēt" at bounding box center [641, 339] width 86 height 15
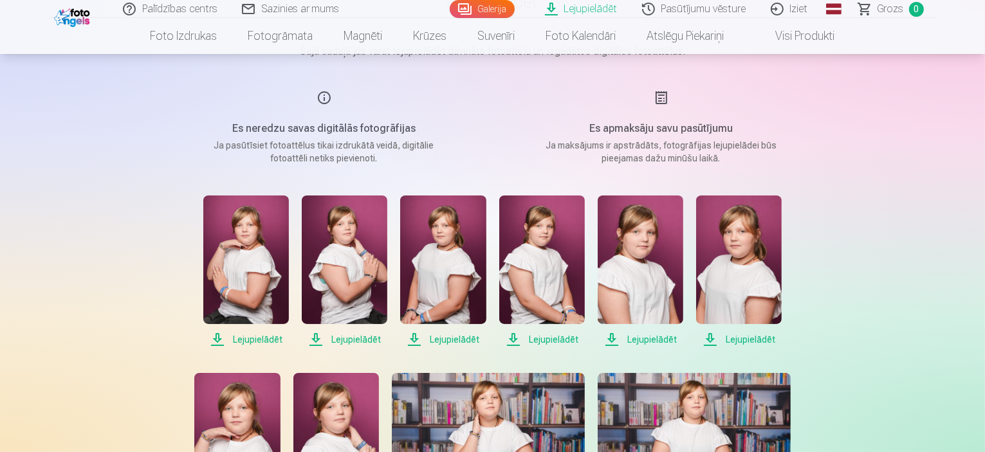
click at [744, 335] on span "Lejupielādēt" at bounding box center [739, 339] width 86 height 15
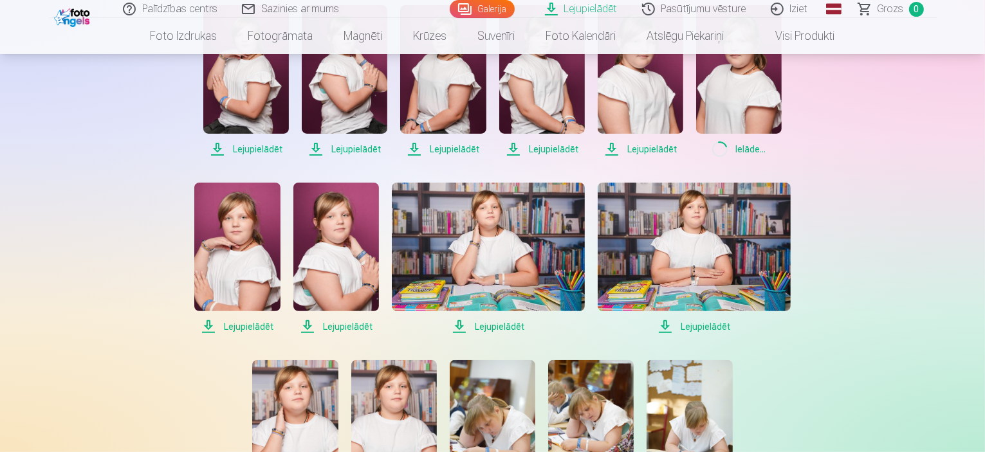
scroll to position [322, 0]
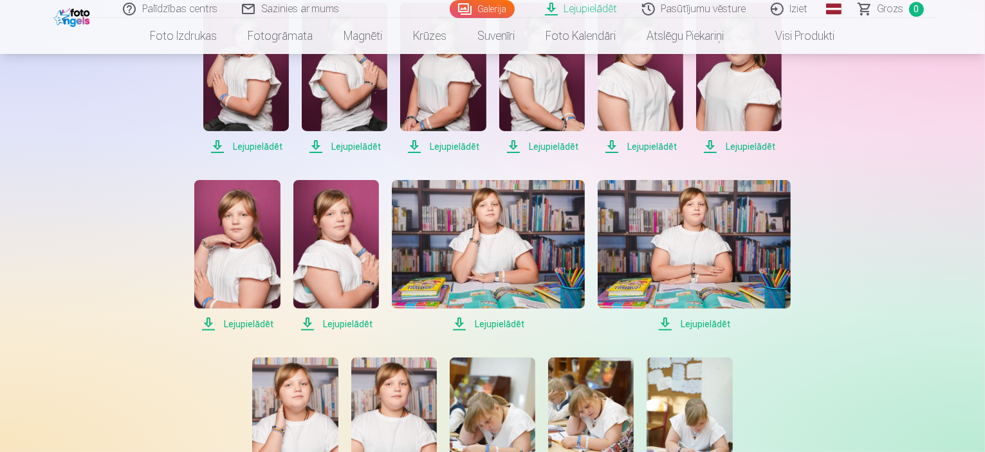
click at [246, 324] on span "Lejupielādēt" at bounding box center [237, 324] width 86 height 15
click at [342, 324] on span "Lejupielādēt" at bounding box center [336, 324] width 86 height 15
click at [495, 324] on span "Lejupielādēt" at bounding box center [488, 324] width 193 height 15
click at [694, 322] on span "Lejupielādēt" at bounding box center [694, 324] width 193 height 15
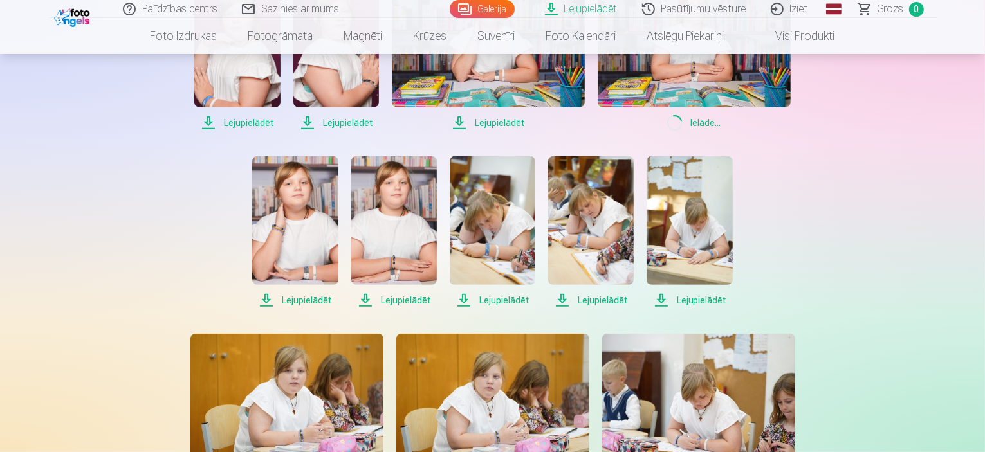
scroll to position [579, 0]
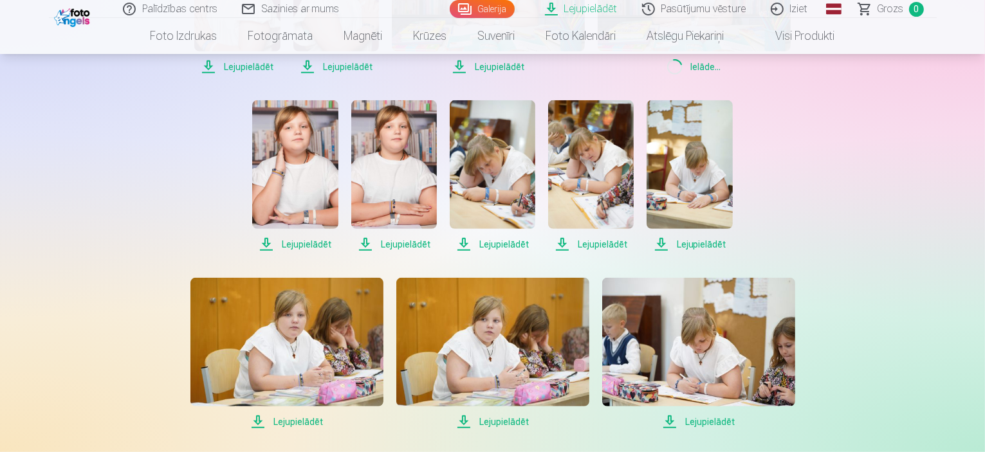
click at [304, 243] on span "Lejupielādēt" at bounding box center [295, 244] width 86 height 15
click at [399, 243] on span "Lejupielādēt" at bounding box center [394, 244] width 86 height 15
click at [409, 241] on span "Lejupielādēt" at bounding box center [394, 244] width 86 height 15
click at [484, 241] on span "Lejupielādēt" at bounding box center [493, 244] width 86 height 15
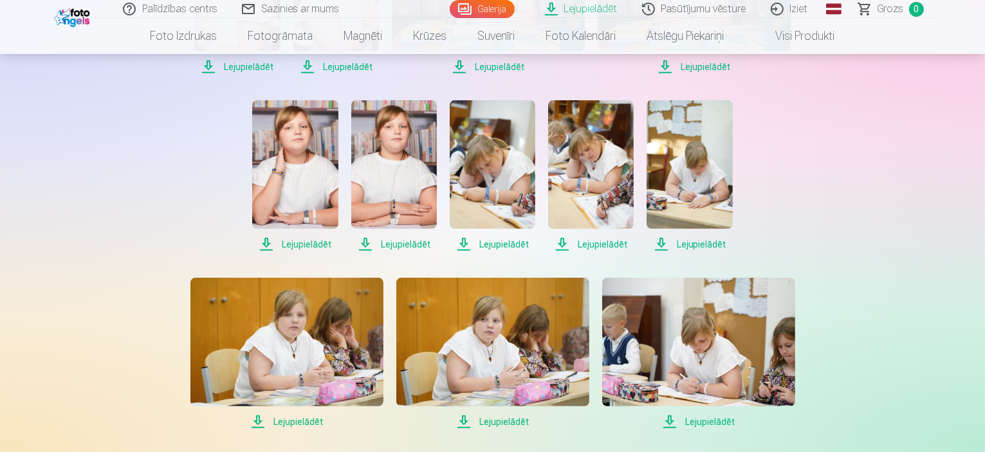
click at [603, 243] on span "Lejupielādēt" at bounding box center [591, 244] width 86 height 15
click at [679, 240] on span "Lejupielādēt" at bounding box center [690, 244] width 86 height 15
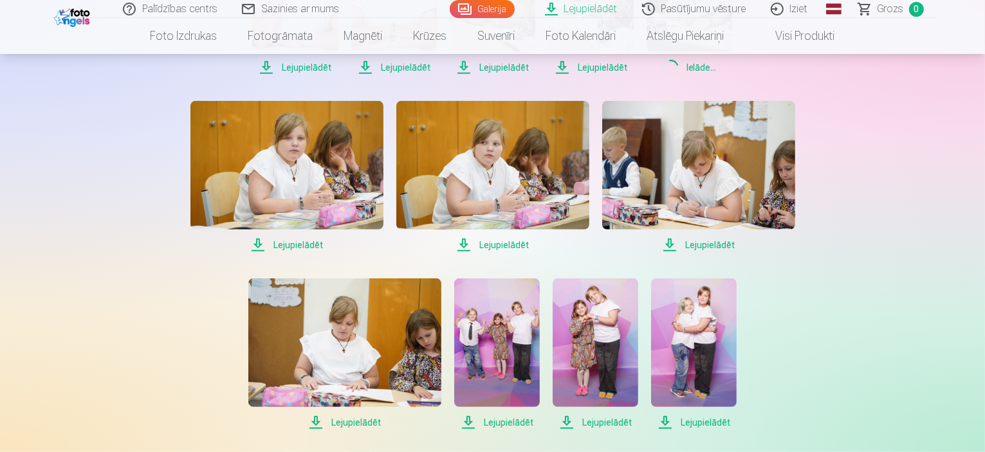
scroll to position [772, 0]
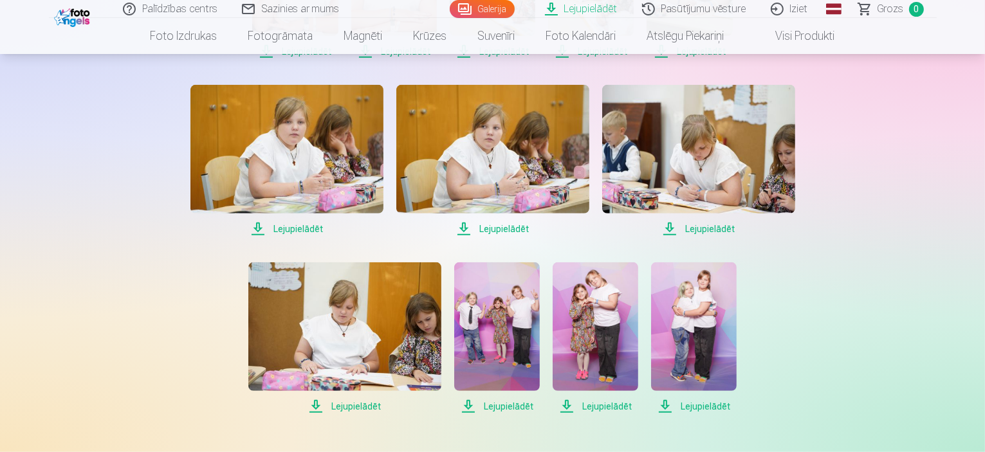
click at [291, 228] on span "Lejupielādēt" at bounding box center [286, 228] width 193 height 15
click at [497, 226] on span "Lejupielādēt" at bounding box center [492, 228] width 193 height 15
click at [713, 228] on span "Lejupielādēt" at bounding box center [698, 228] width 193 height 15
click at [358, 407] on span "Lejupielādēt" at bounding box center [344, 406] width 193 height 15
click at [501, 404] on span "Lejupielādēt" at bounding box center [497, 406] width 86 height 15
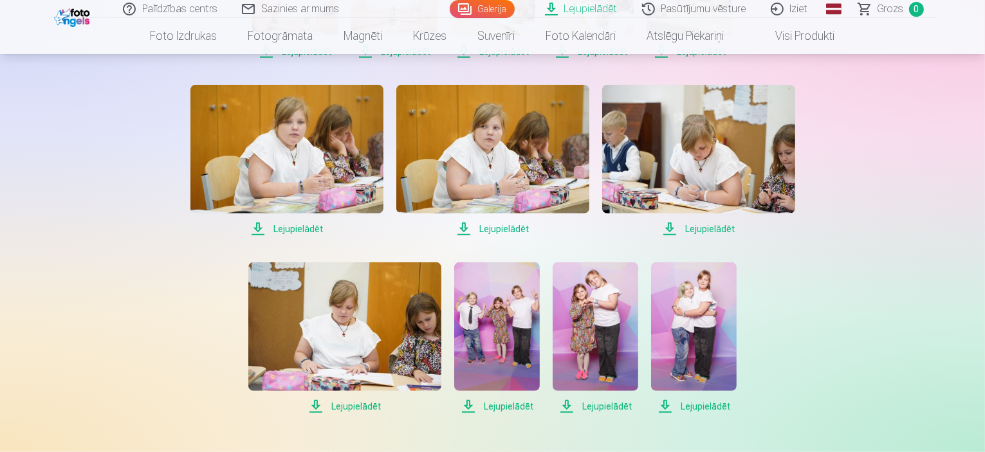
click at [594, 410] on span "Lejupielādēt" at bounding box center [596, 406] width 86 height 15
click at [698, 410] on span "Lejupielādēt" at bounding box center [694, 406] width 86 height 15
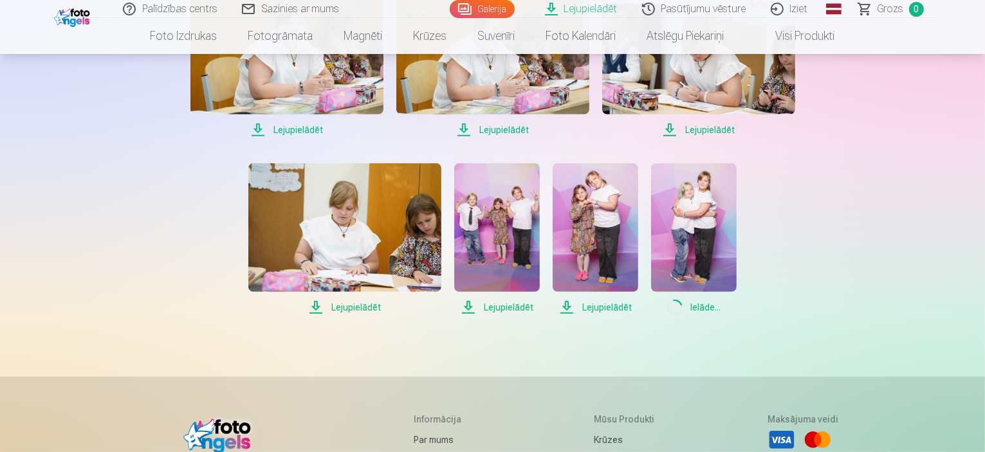
scroll to position [763, 0]
